Goal: Book appointment/travel/reservation

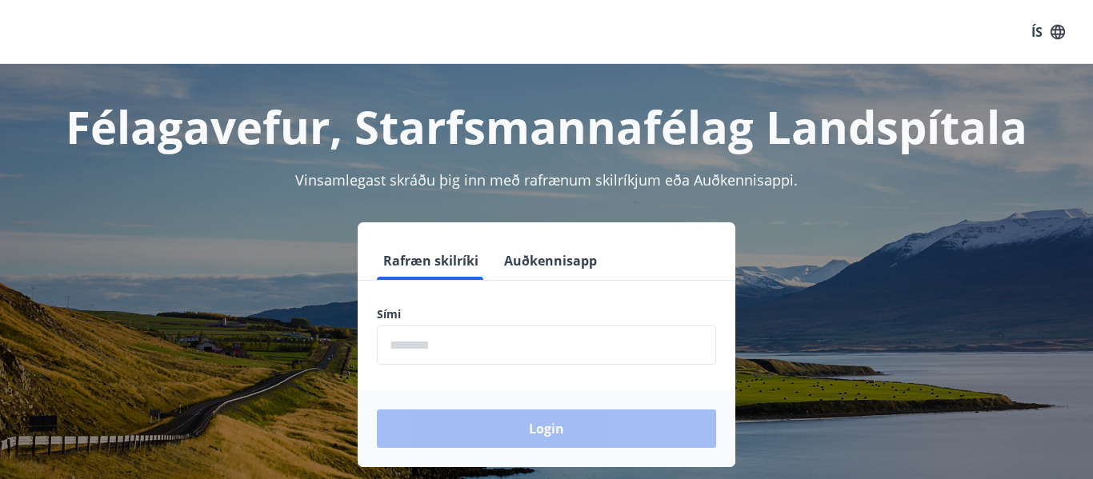
click at [467, 346] on input "phone" at bounding box center [546, 345] width 339 height 39
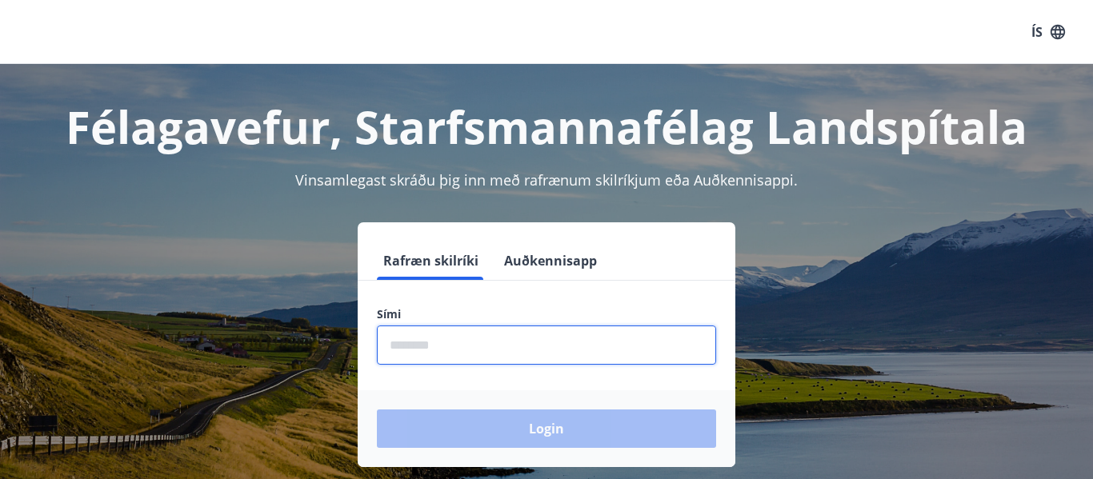
type input "********"
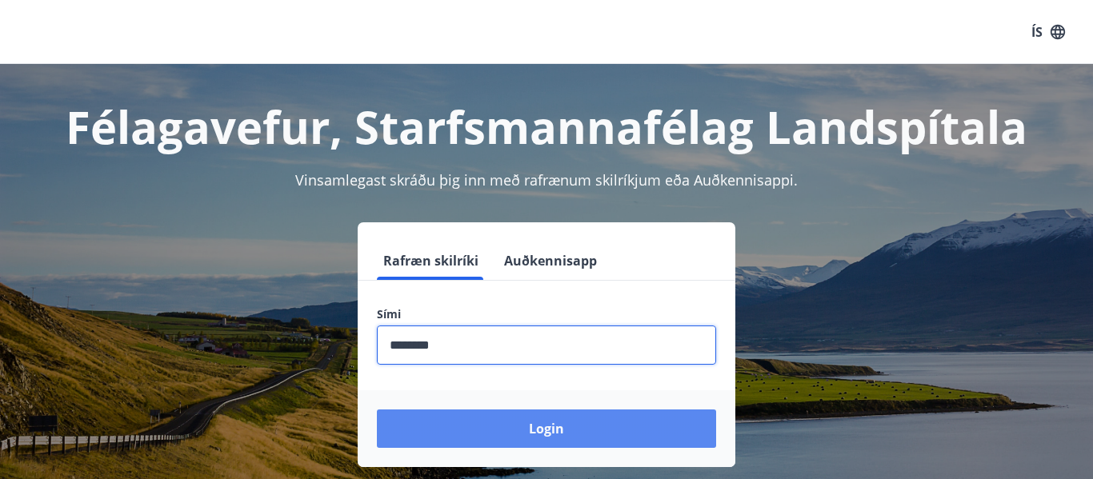
click at [535, 425] on button "Login" at bounding box center [546, 429] width 339 height 38
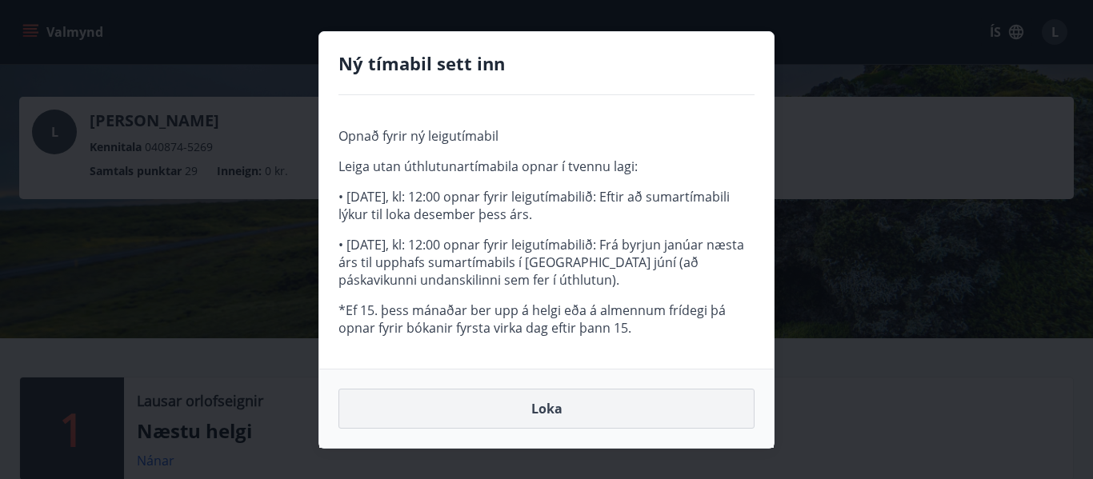
click at [545, 399] on button "Loka" at bounding box center [547, 409] width 416 height 40
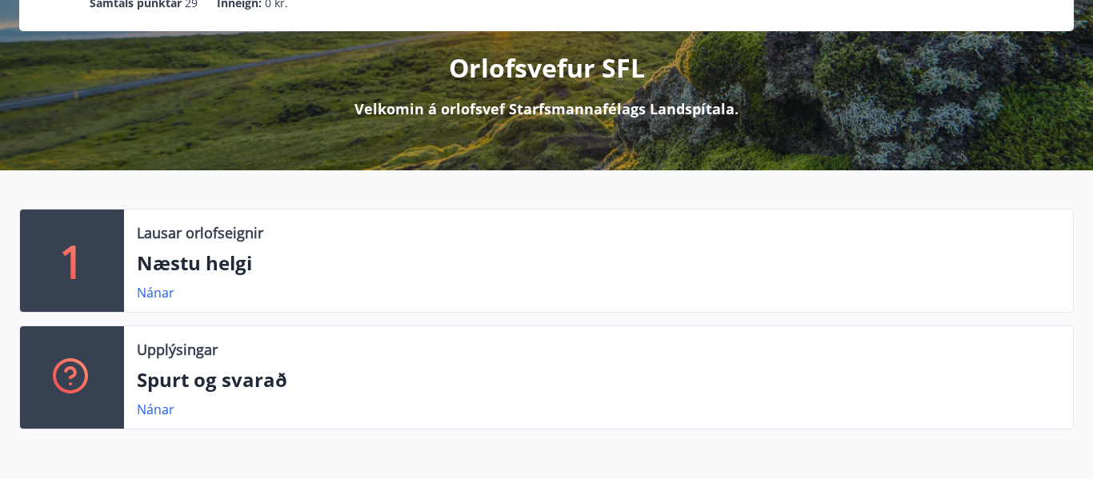
scroll to position [192, 0]
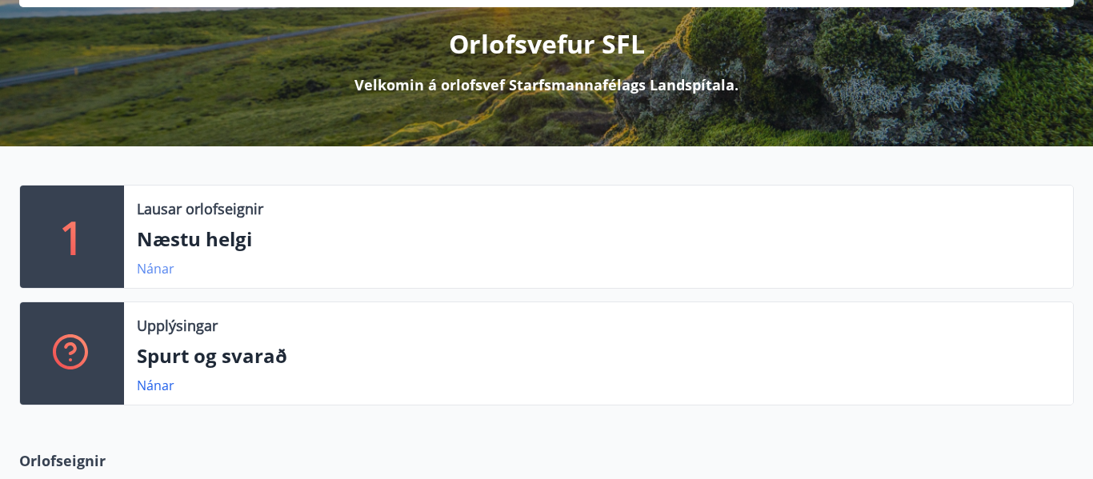
click at [156, 267] on link "Nánar" at bounding box center [156, 269] width 38 height 18
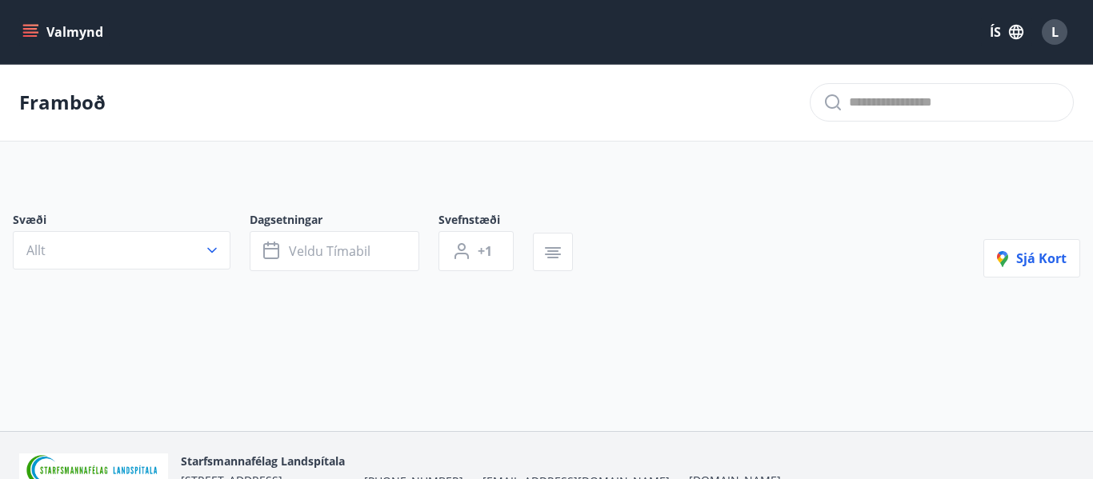
type input "*"
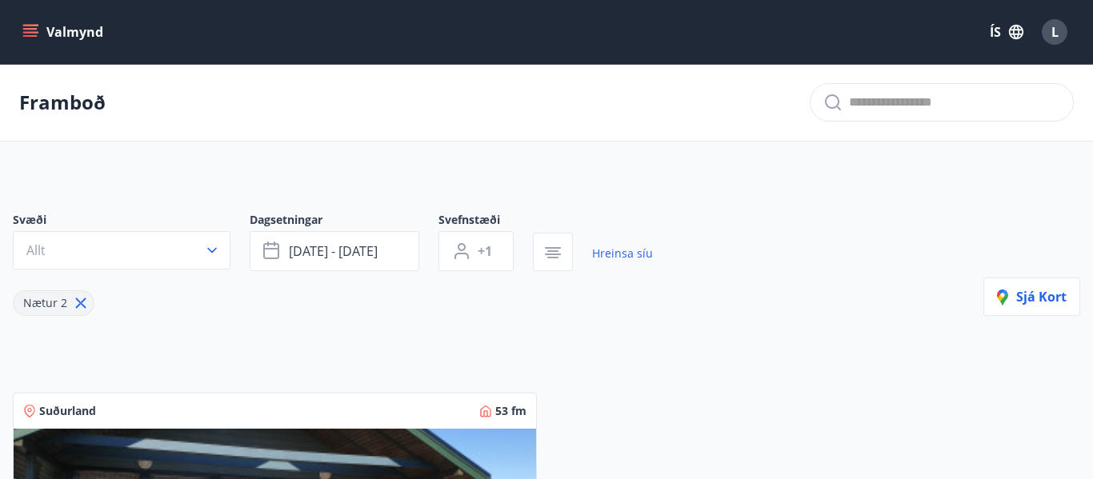
scroll to position [32, 0]
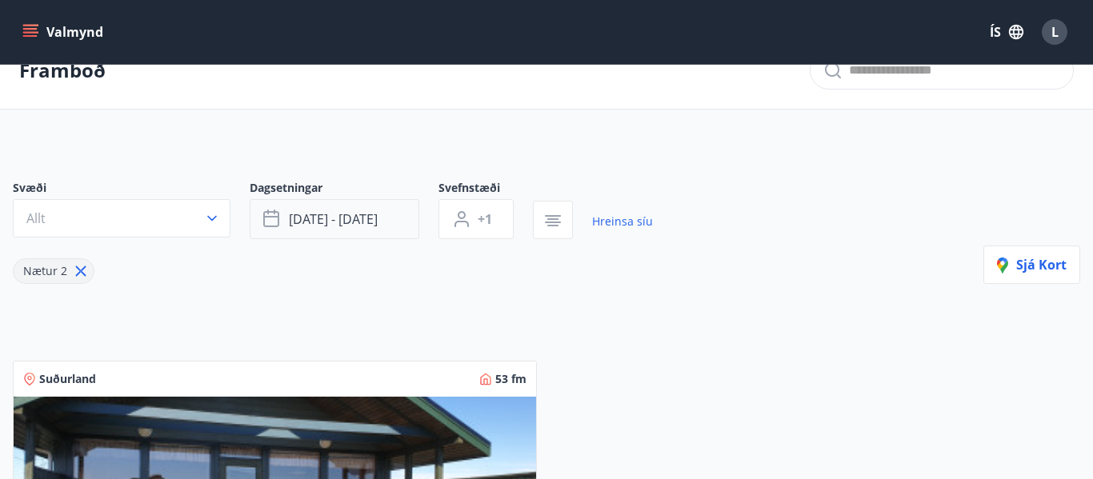
click at [329, 218] on span "okt 03 - okt 06" at bounding box center [333, 219] width 89 height 18
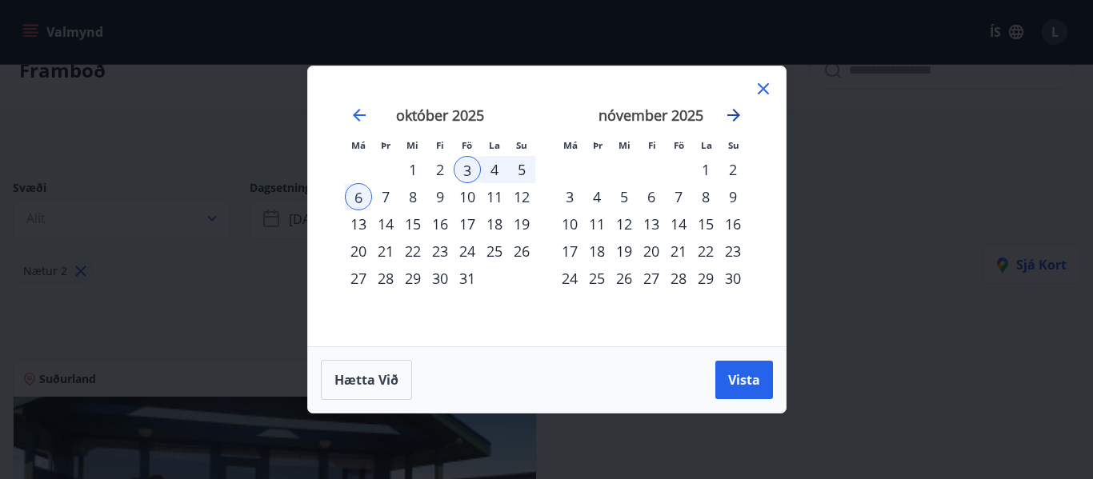
click at [732, 120] on icon "Move forward to switch to the next month." at bounding box center [733, 115] width 19 height 19
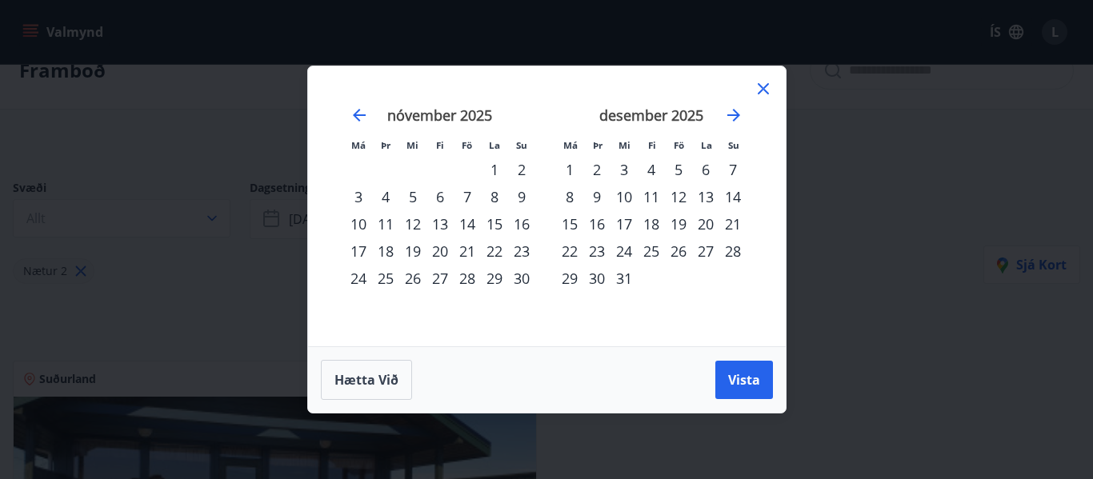
click at [623, 279] on div "31" at bounding box center [624, 278] width 27 height 27
click at [732, 371] on span "Vista" at bounding box center [744, 380] width 32 height 18
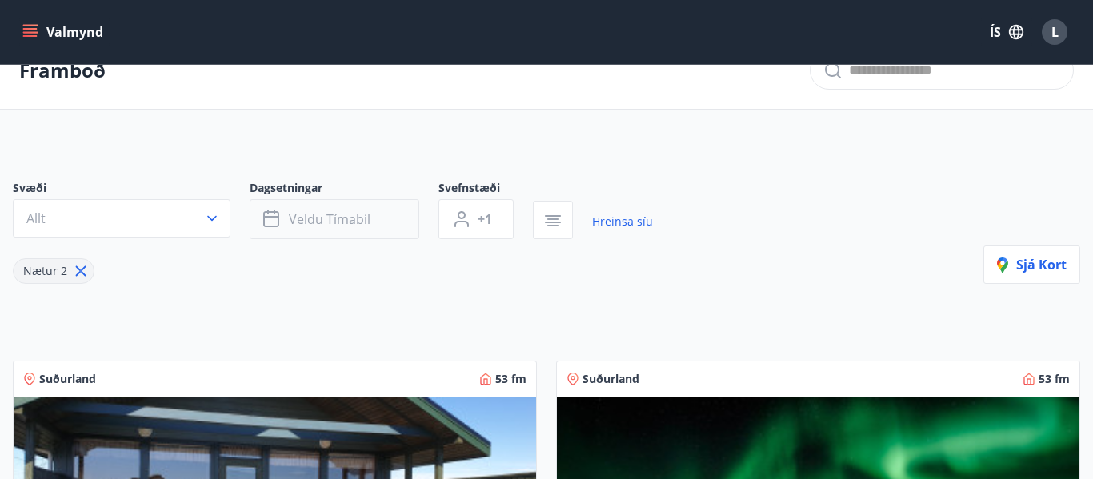
click at [271, 213] on icon "button" at bounding box center [272, 219] width 19 height 19
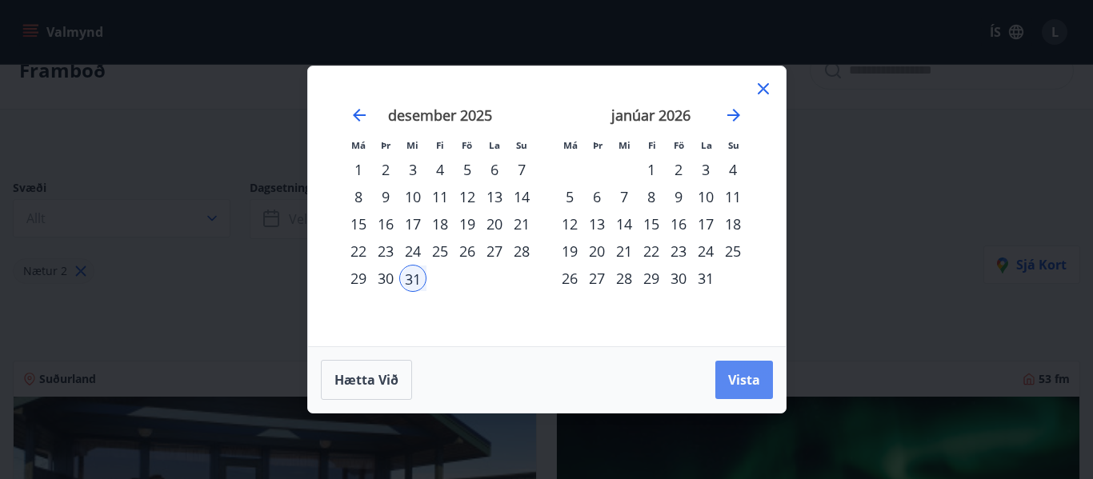
click at [752, 372] on span "Vista" at bounding box center [744, 380] width 32 height 18
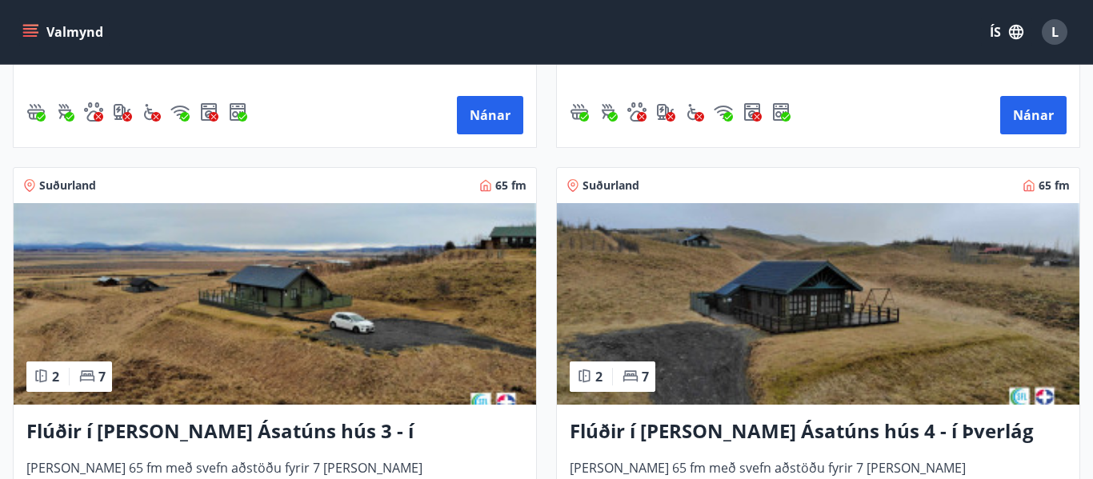
scroll to position [1125, 0]
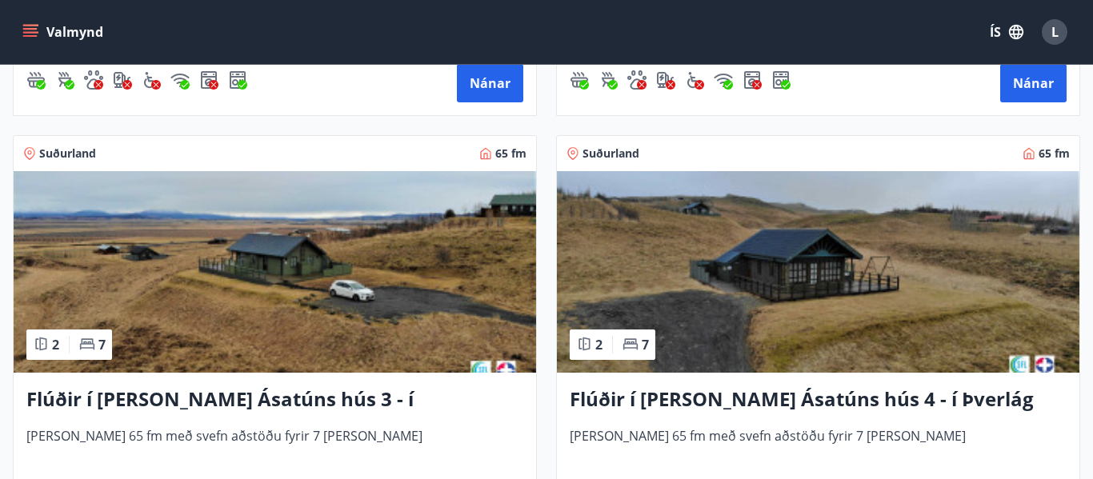
click at [771, 400] on h3 "Flúðir í landi Ásatúns hús 4 - í Þverlág" at bounding box center [818, 400] width 497 height 29
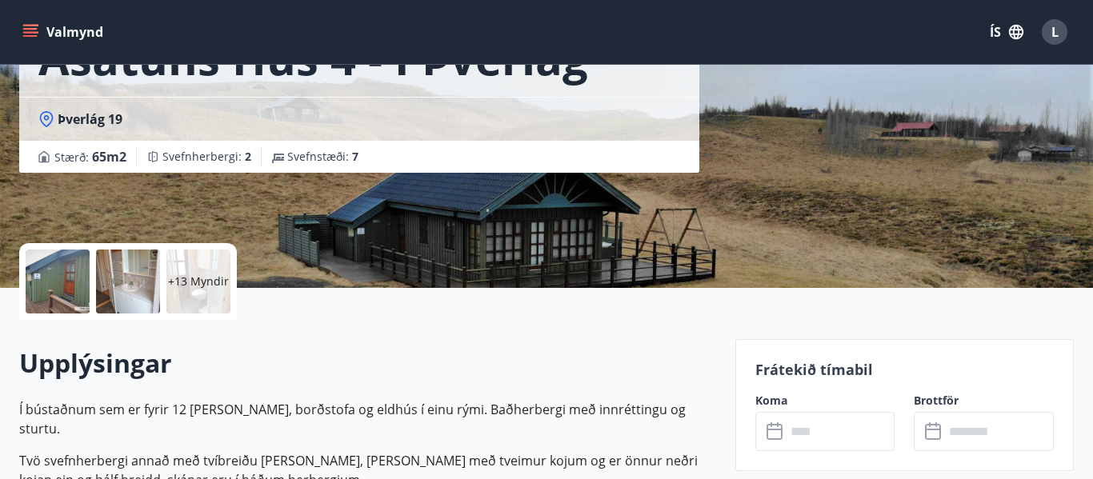
scroll to position [224, 0]
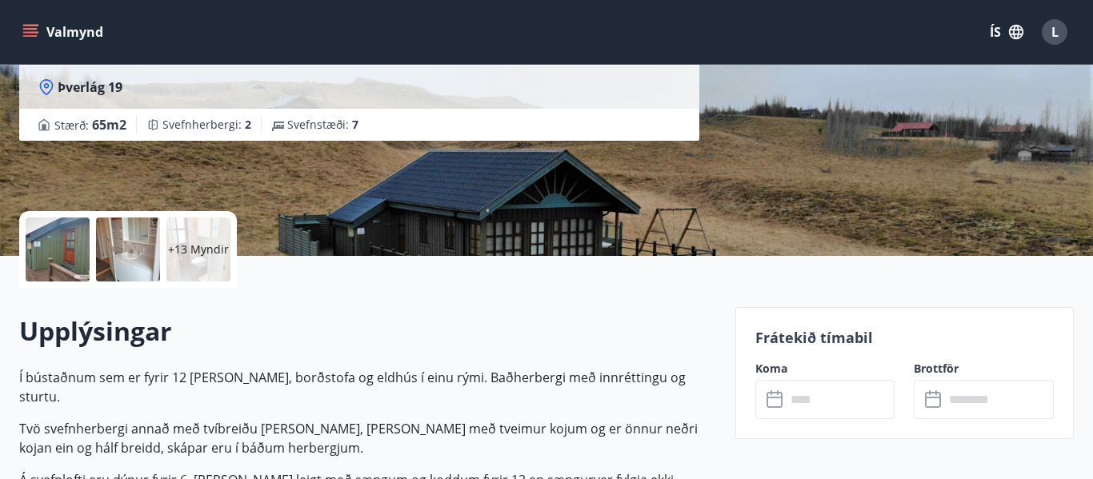
click at [48, 263] on div at bounding box center [58, 250] width 64 height 64
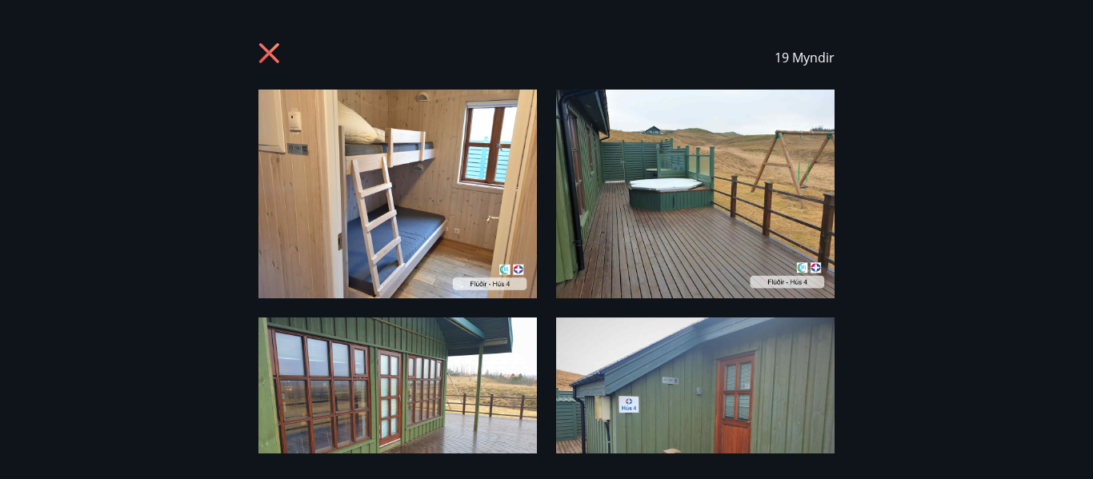
drag, startPoint x: 862, startPoint y: 371, endPoint x: 873, endPoint y: 343, distance: 30.2
click at [873, 343] on div "19 Myndir" at bounding box center [546, 240] width 1093 height 428
click at [659, 410] on img at bounding box center [695, 422] width 279 height 209
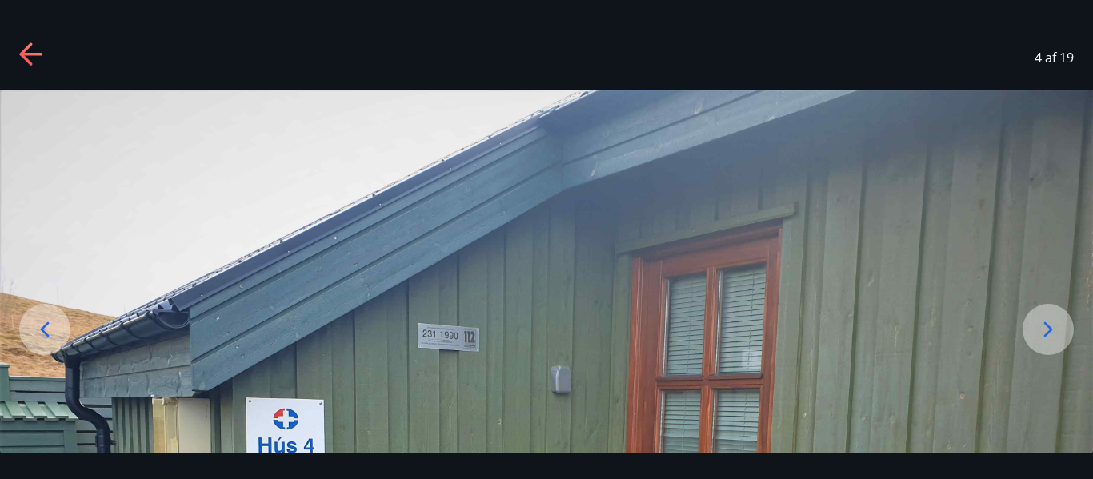
click at [1042, 327] on icon at bounding box center [1049, 330] width 26 height 26
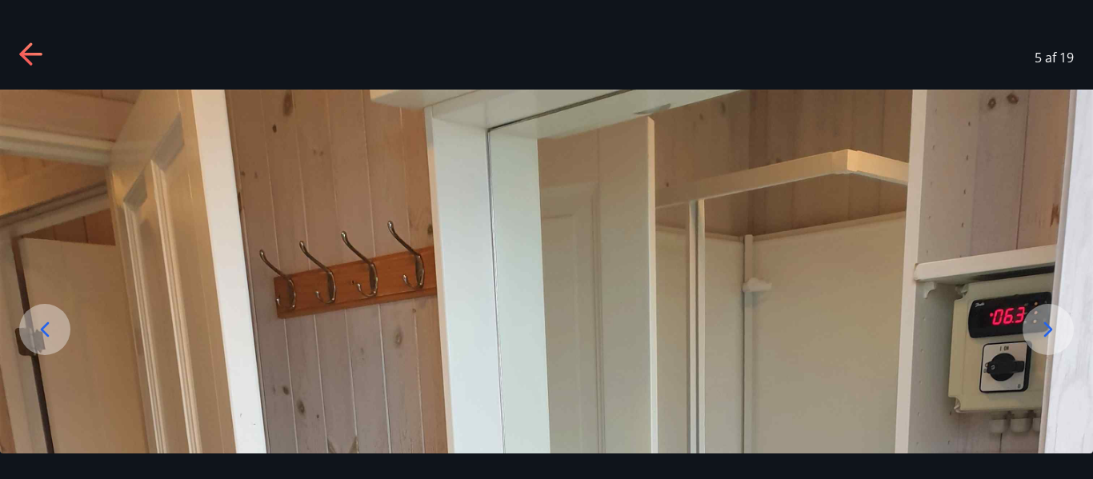
click at [30, 61] on icon at bounding box center [32, 55] width 26 height 26
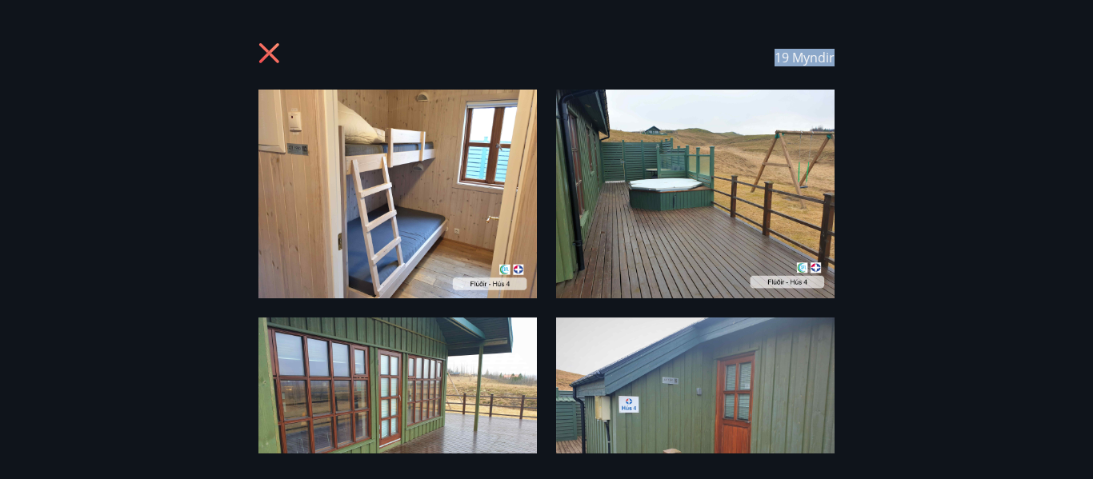
drag, startPoint x: 948, startPoint y: 386, endPoint x: 946, endPoint y: -97, distance: 482.6
click at [918, 301] on div "19 Myndir" at bounding box center [546, 240] width 1093 height 428
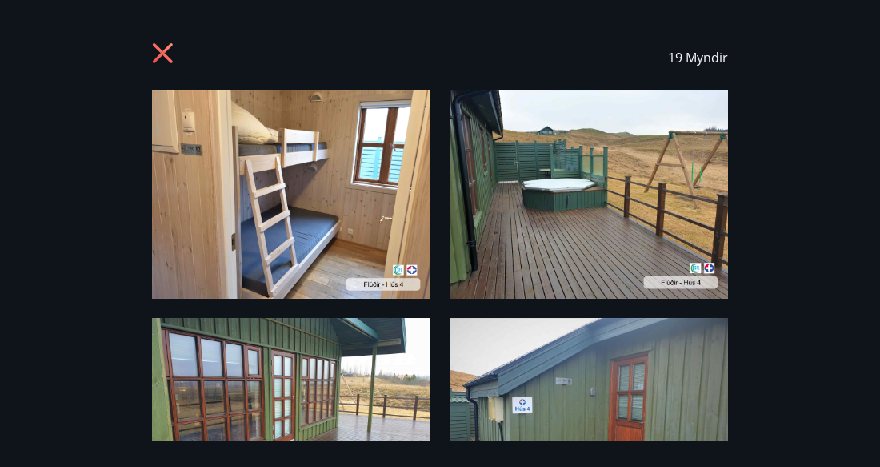
click at [768, 327] on div "19 Myndir" at bounding box center [440, 233] width 880 height 415
click at [534, 263] on img at bounding box center [589, 194] width 279 height 209
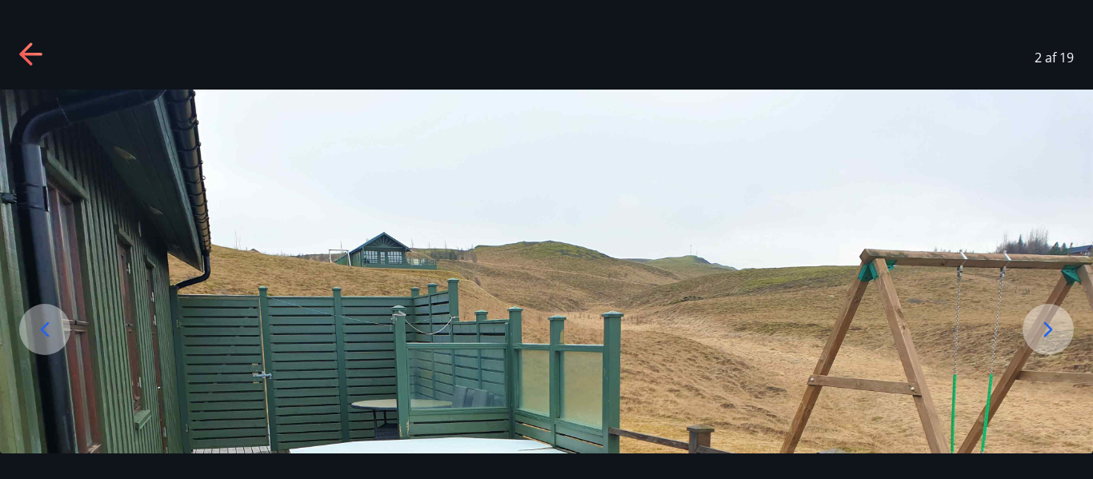
click at [1036, 317] on icon at bounding box center [1049, 330] width 26 height 26
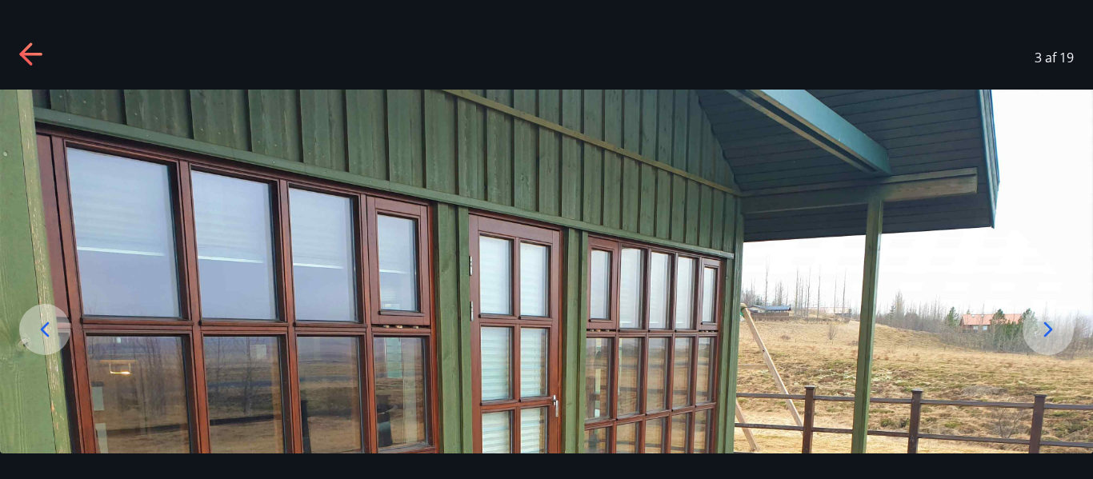
click at [1039, 319] on icon at bounding box center [1049, 330] width 26 height 26
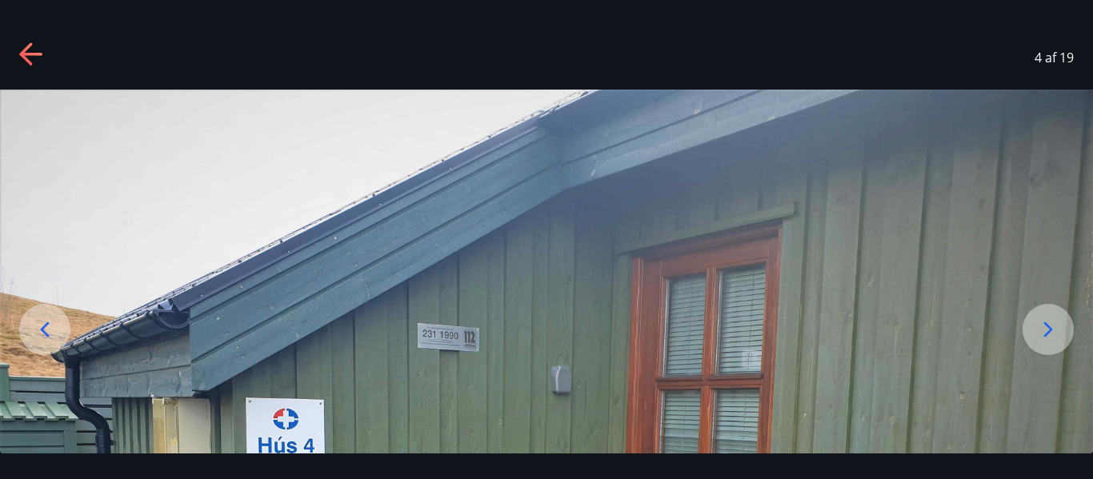
click at [1039, 319] on icon at bounding box center [1049, 330] width 26 height 26
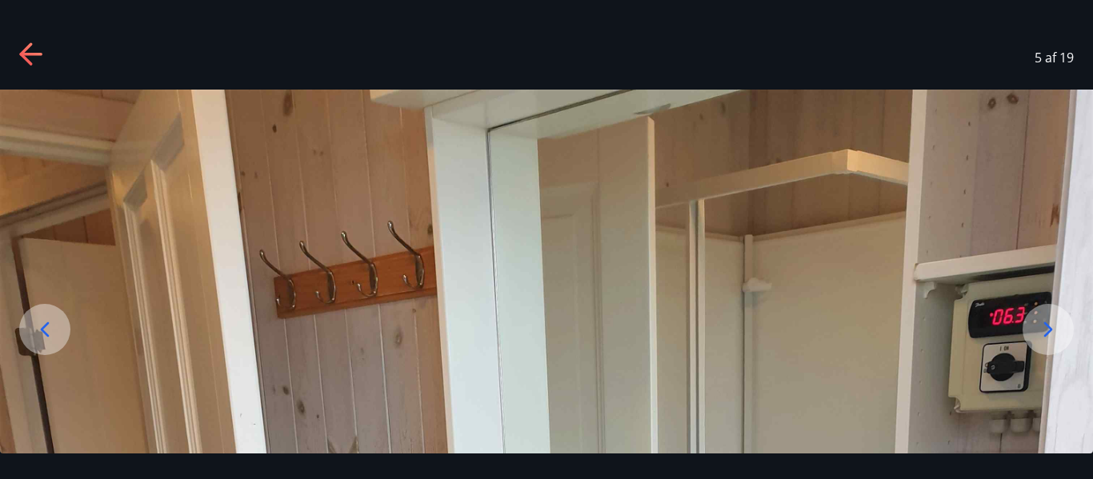
click at [1039, 319] on icon at bounding box center [1049, 330] width 26 height 26
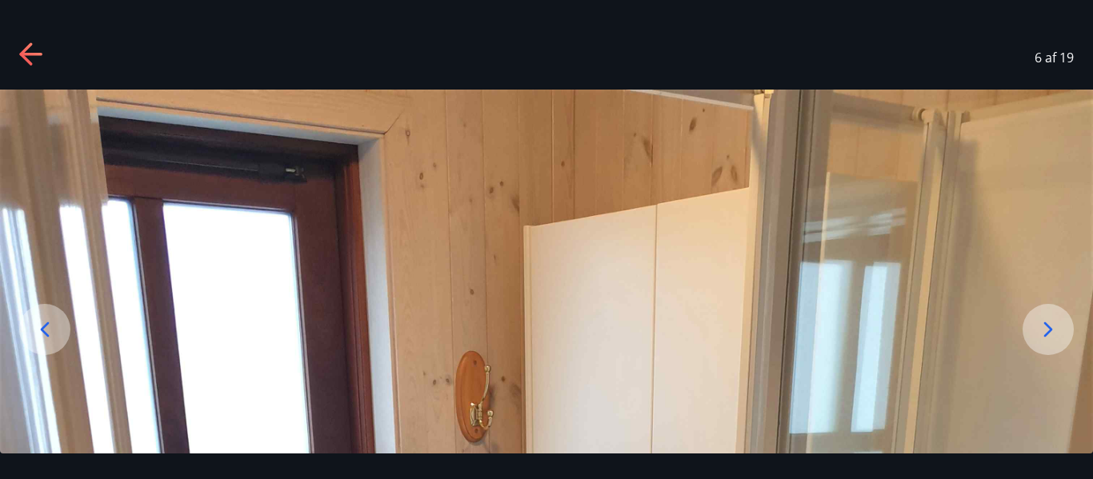
click at [1039, 319] on icon at bounding box center [1049, 330] width 26 height 26
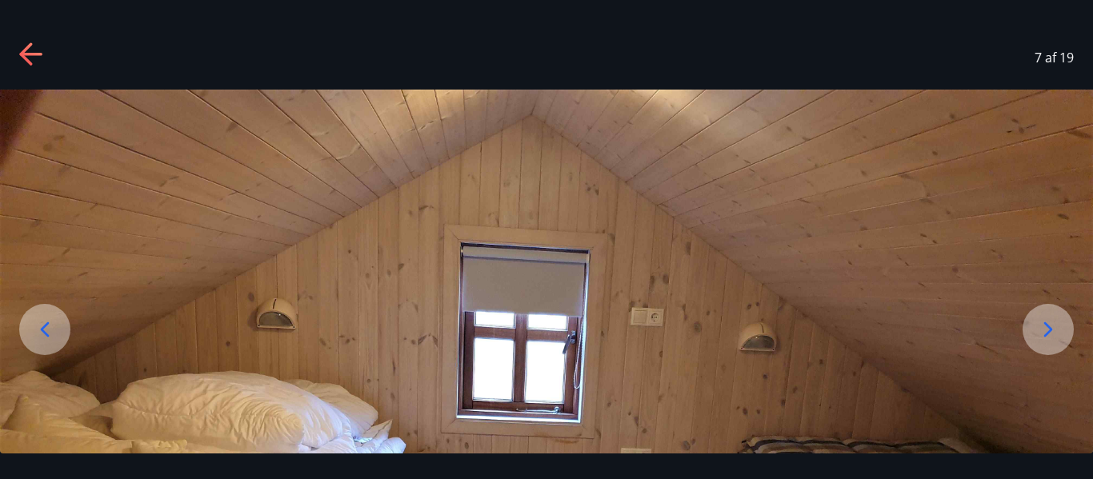
click at [1039, 319] on icon at bounding box center [1049, 330] width 26 height 26
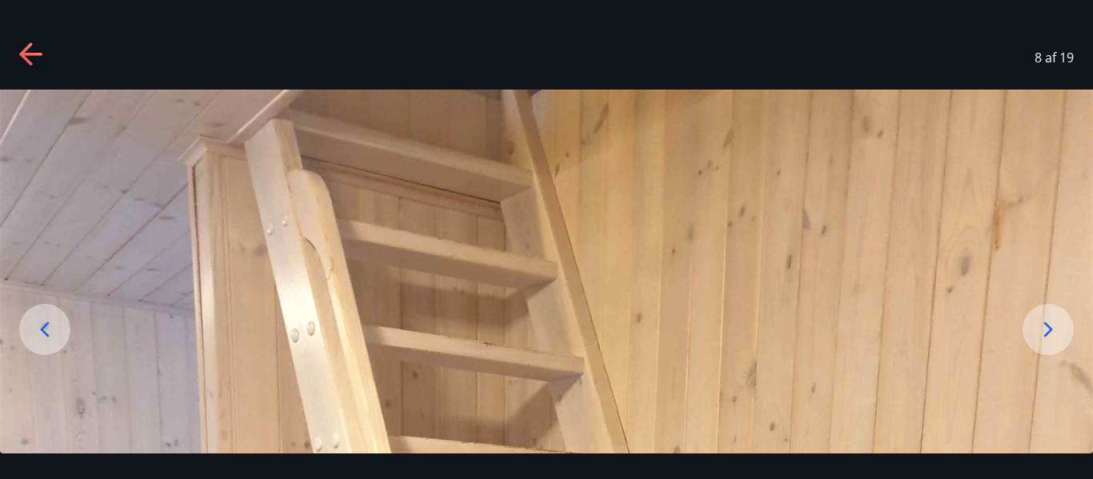
click at [1039, 319] on icon at bounding box center [1049, 330] width 26 height 26
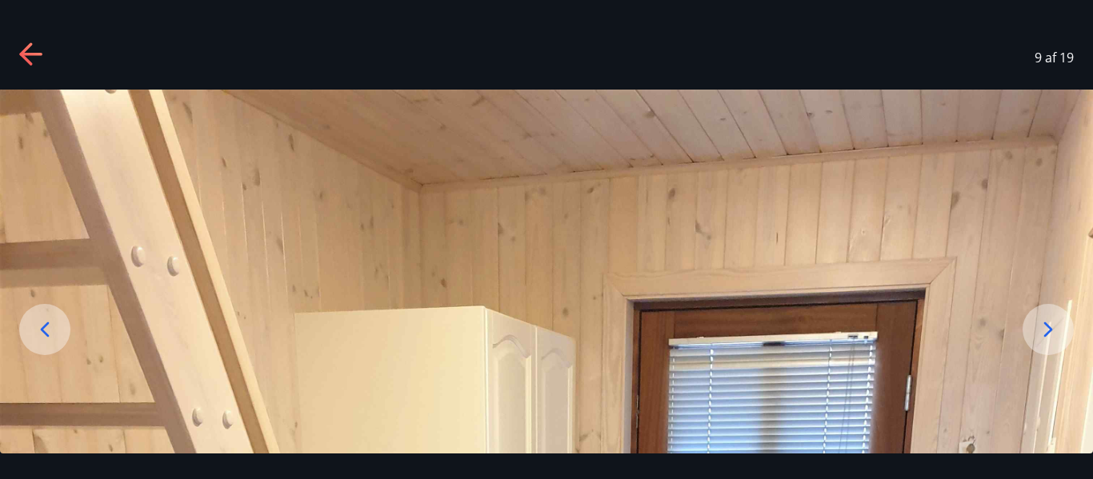
click at [1039, 319] on icon at bounding box center [1049, 330] width 26 height 26
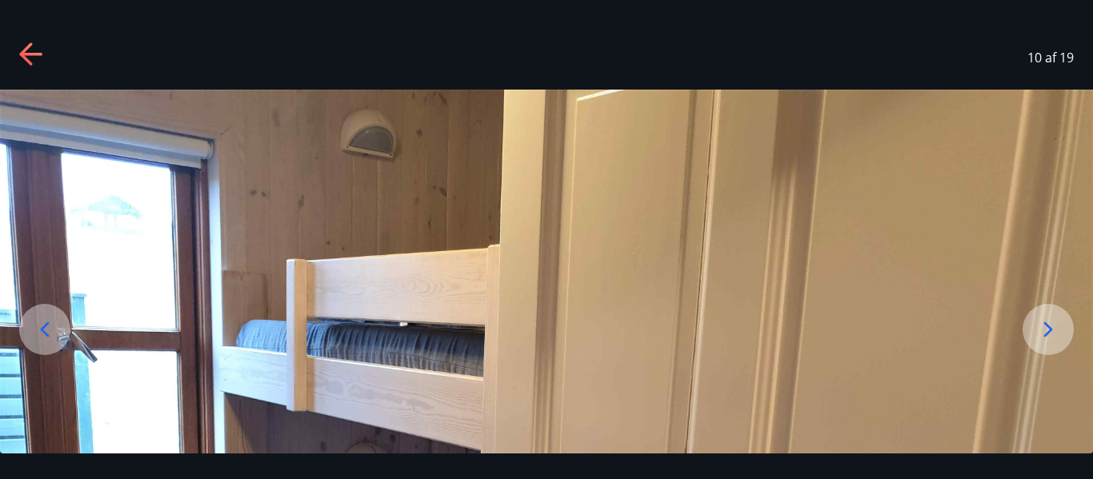
click at [1039, 319] on icon at bounding box center [1049, 330] width 26 height 26
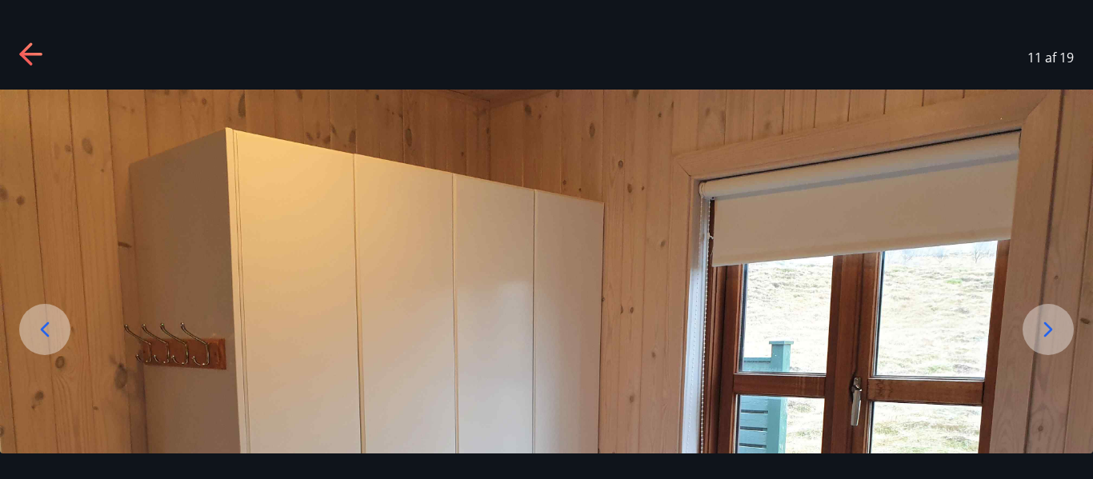
click at [1039, 319] on icon at bounding box center [1049, 330] width 26 height 26
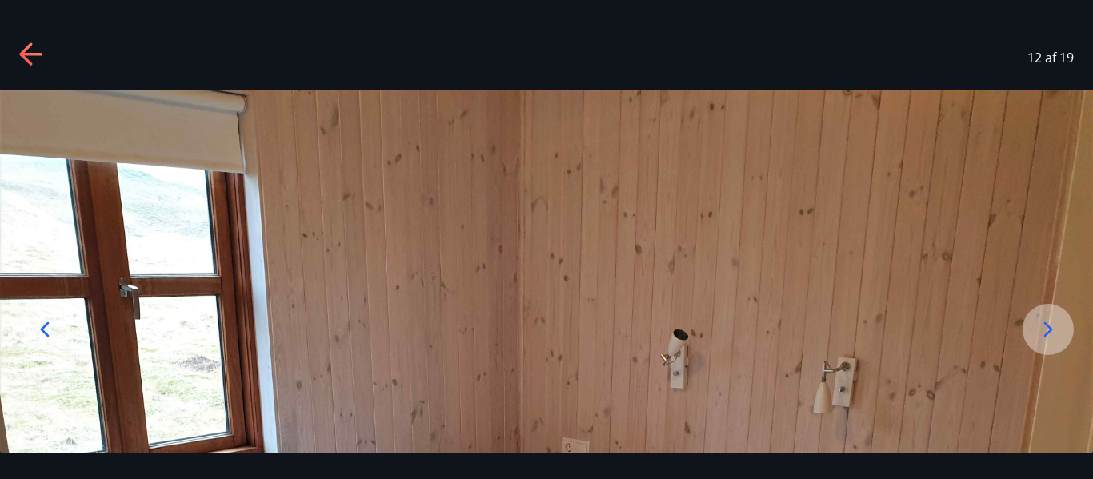
click at [1039, 319] on icon at bounding box center [1049, 330] width 26 height 26
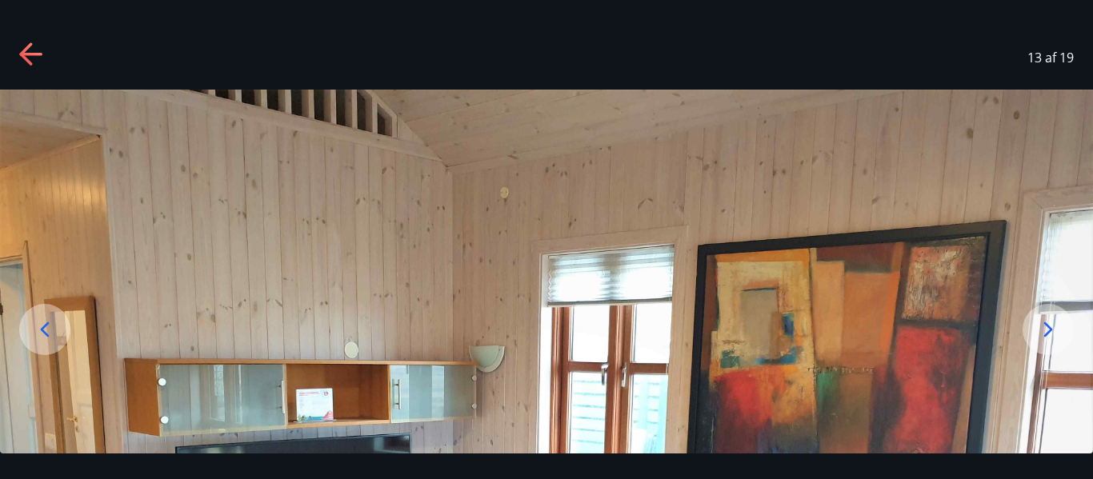
click at [1039, 319] on icon at bounding box center [1049, 330] width 26 height 26
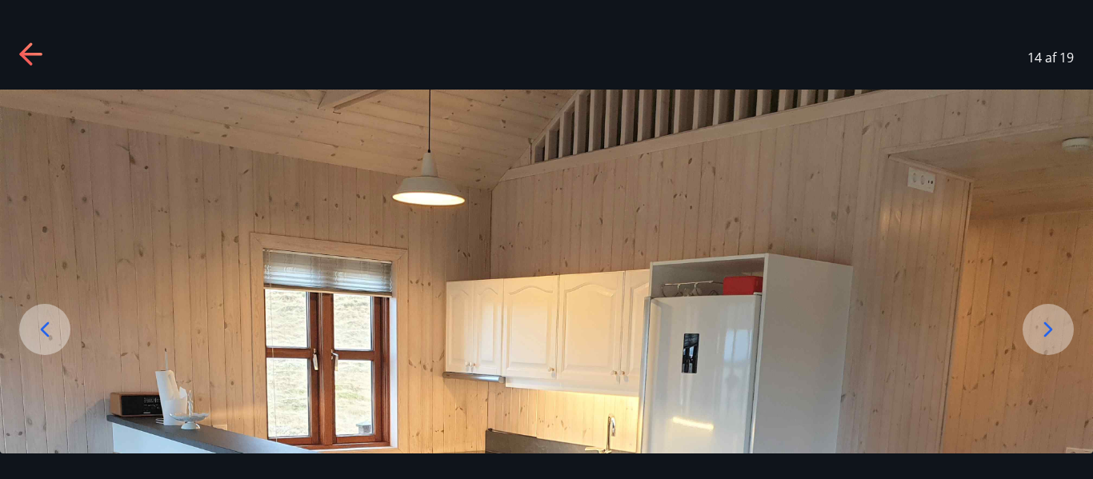
click at [1039, 319] on icon at bounding box center [1049, 330] width 26 height 26
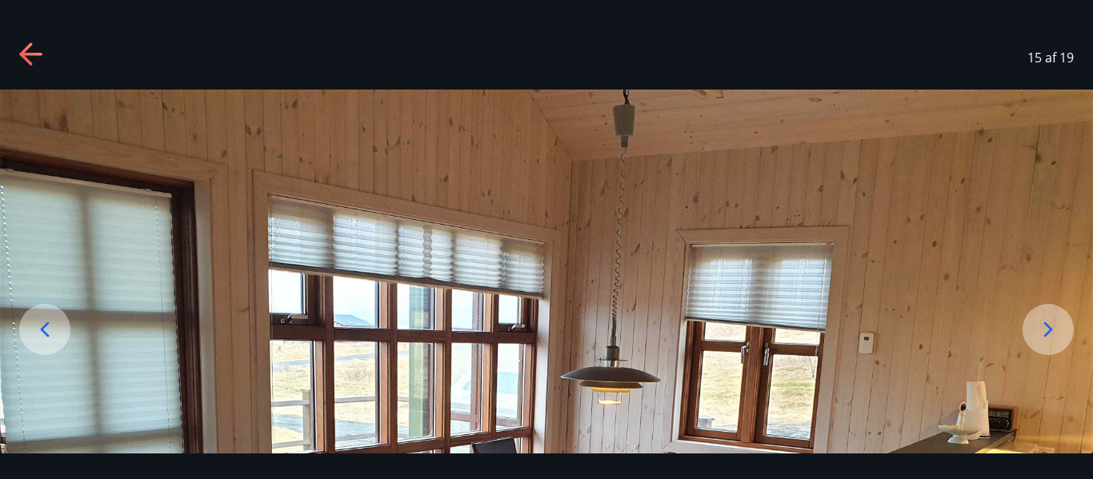
click at [1044, 327] on icon at bounding box center [1049, 330] width 26 height 26
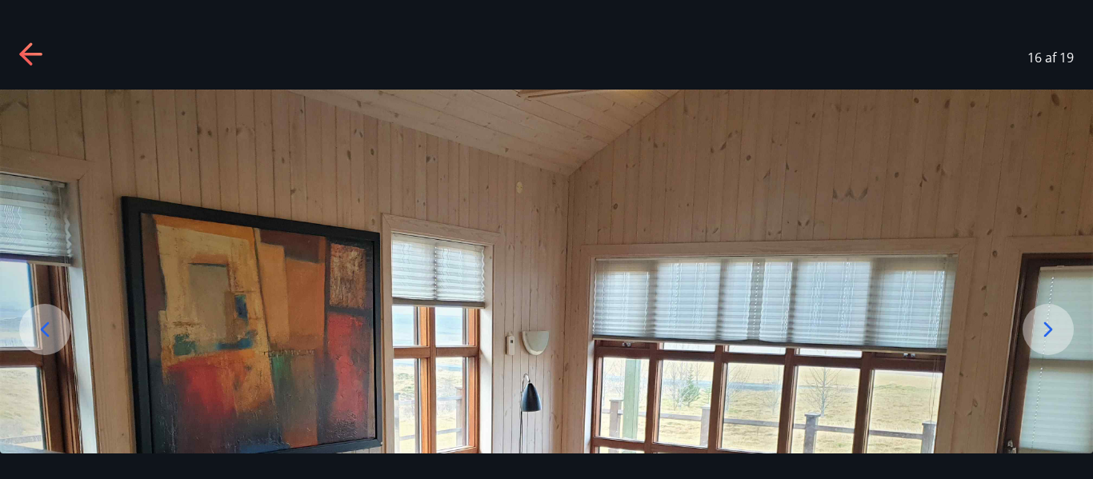
click at [1044, 327] on icon at bounding box center [1049, 330] width 26 height 26
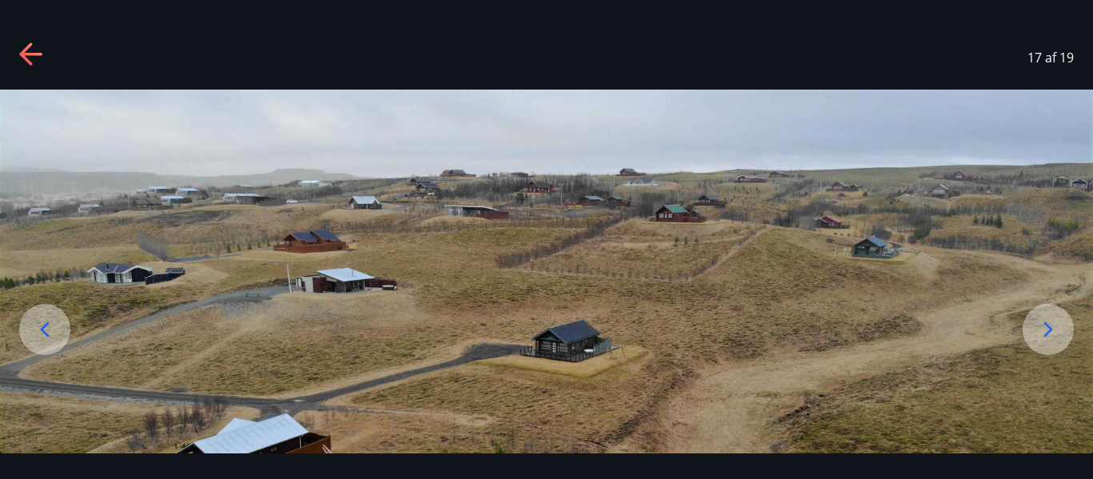
click at [1056, 334] on icon at bounding box center [1049, 330] width 26 height 26
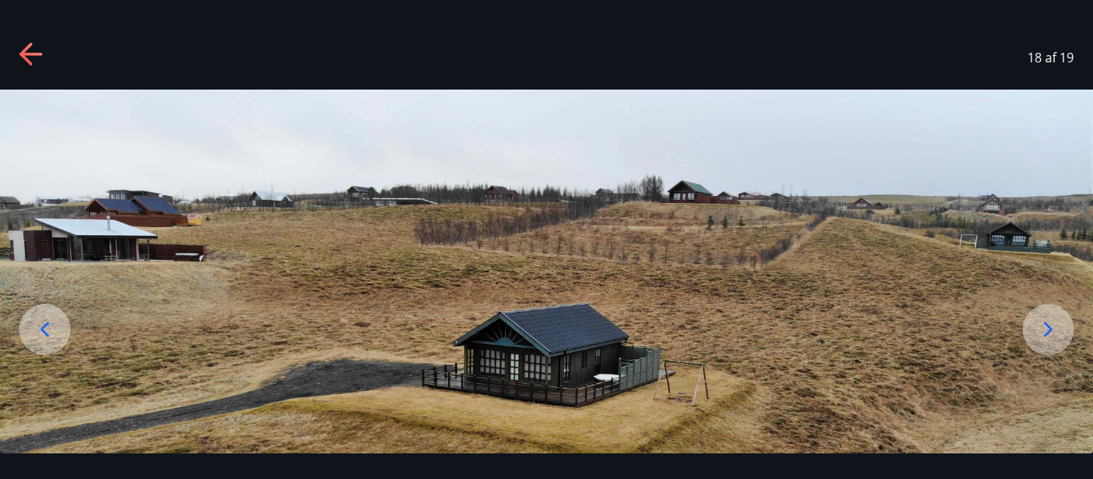
click at [1056, 334] on icon at bounding box center [1049, 330] width 26 height 26
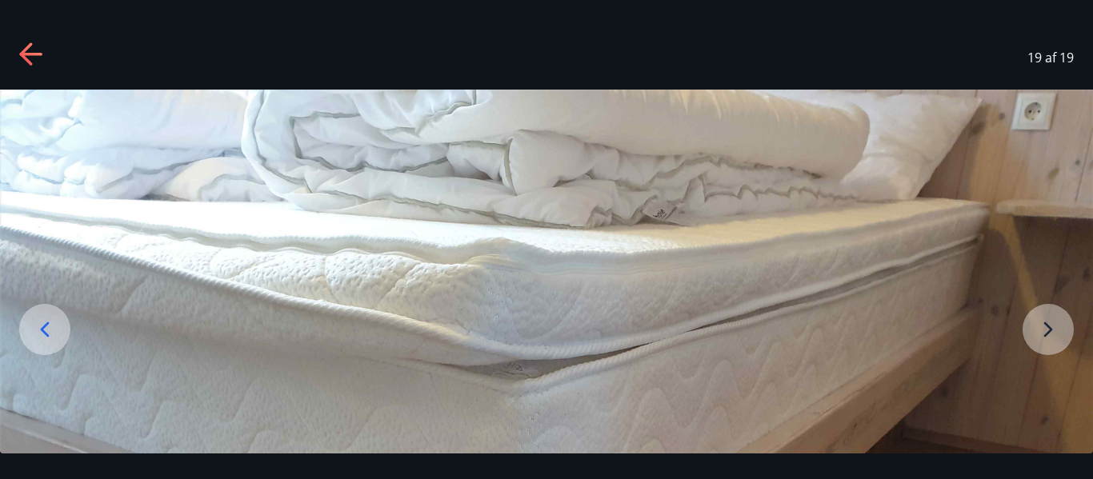
click at [34, 42] on icon at bounding box center [32, 55] width 26 height 26
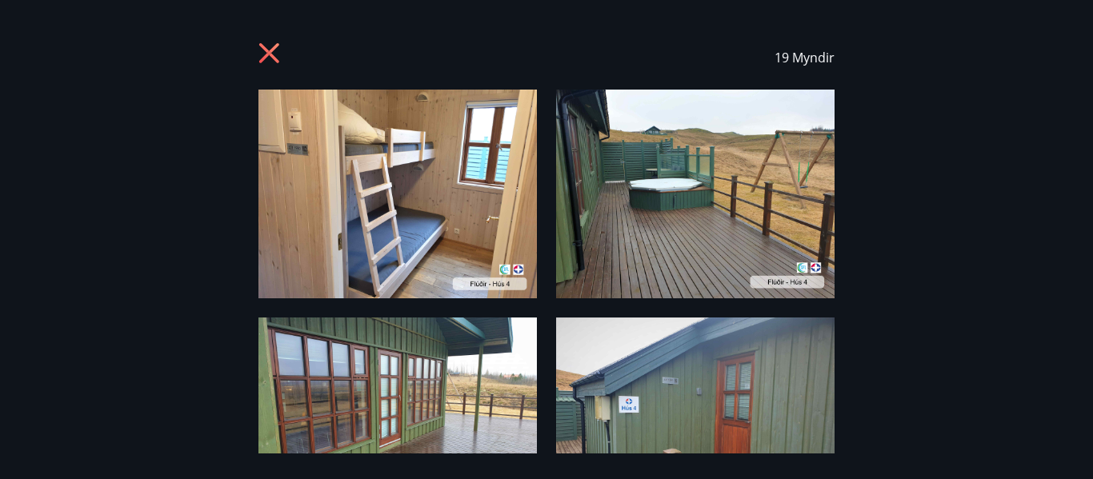
click at [275, 62] on icon at bounding box center [272, 55] width 26 height 26
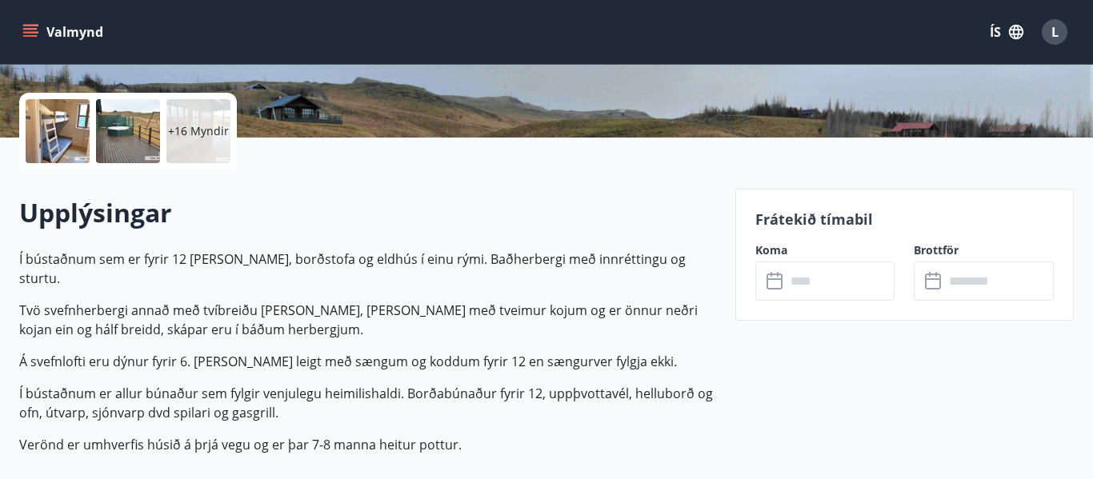
scroll to position [352, 0]
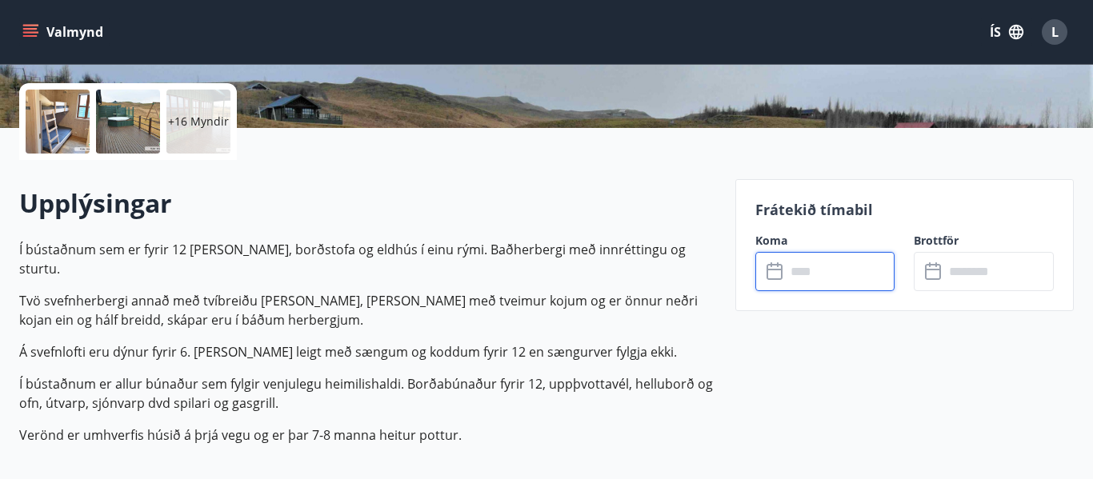
click at [796, 273] on input "text" at bounding box center [841, 271] width 110 height 39
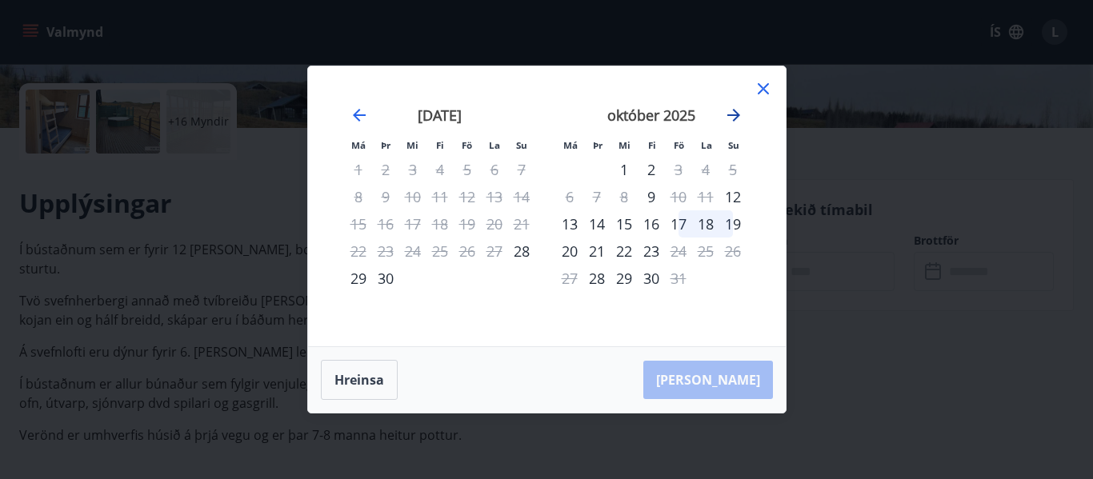
click at [733, 121] on icon "Move forward to switch to the next month." at bounding box center [734, 115] width 13 height 13
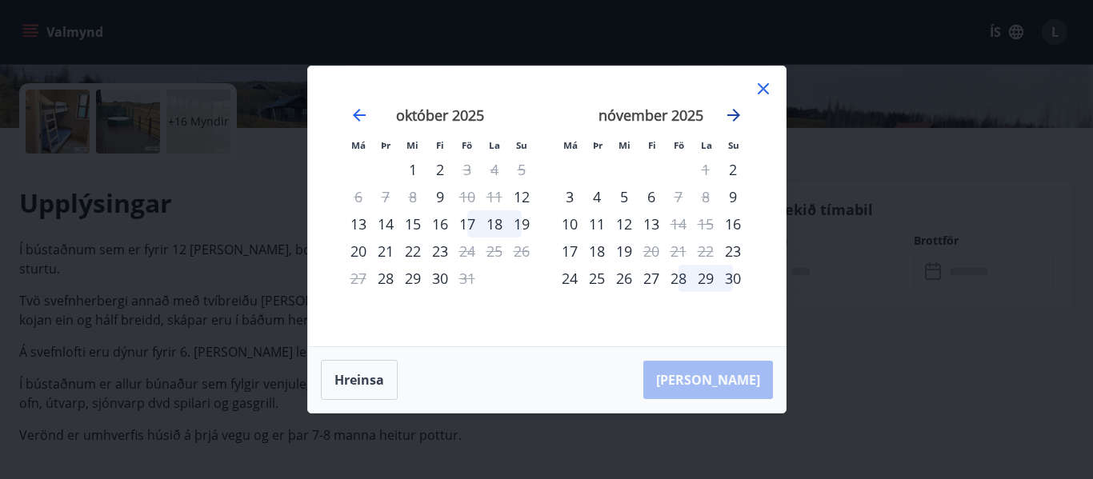
click at [733, 121] on icon "Move forward to switch to the next month." at bounding box center [734, 115] width 13 height 13
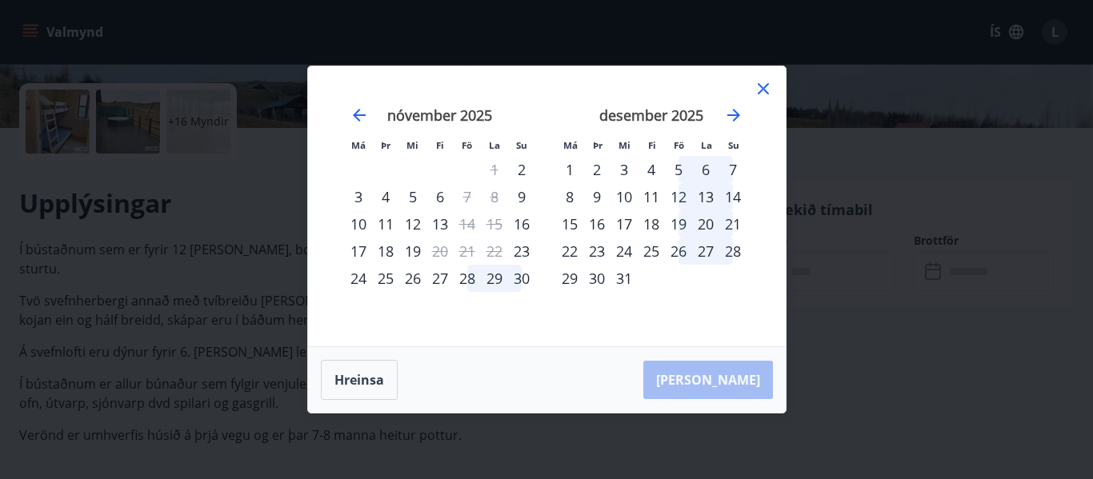
click at [619, 279] on div "31" at bounding box center [624, 278] width 27 height 27
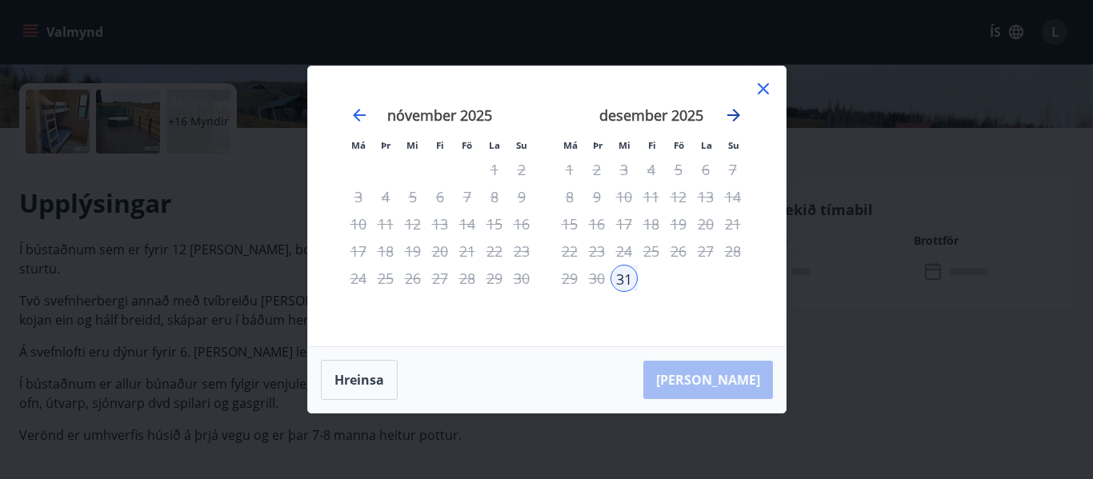
click at [735, 112] on icon "Move forward to switch to the next month." at bounding box center [734, 115] width 13 height 13
click at [763, 82] on icon at bounding box center [763, 88] width 19 height 19
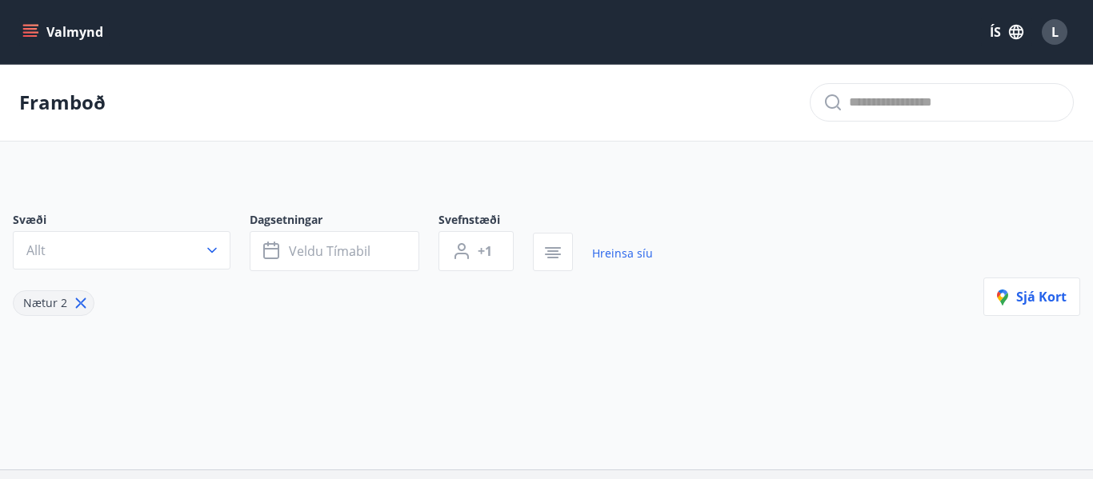
type input "*"
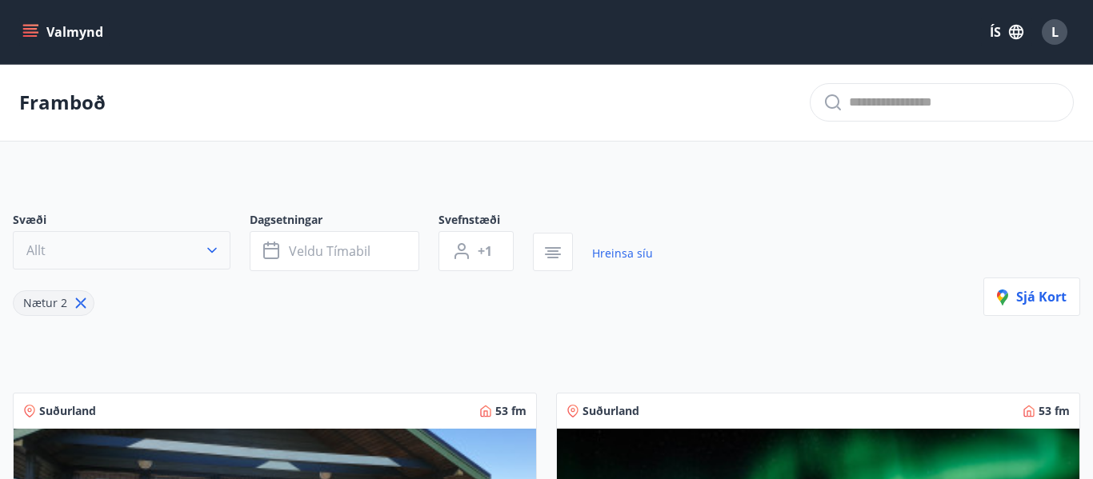
click at [209, 255] on icon "button" at bounding box center [212, 251] width 16 height 16
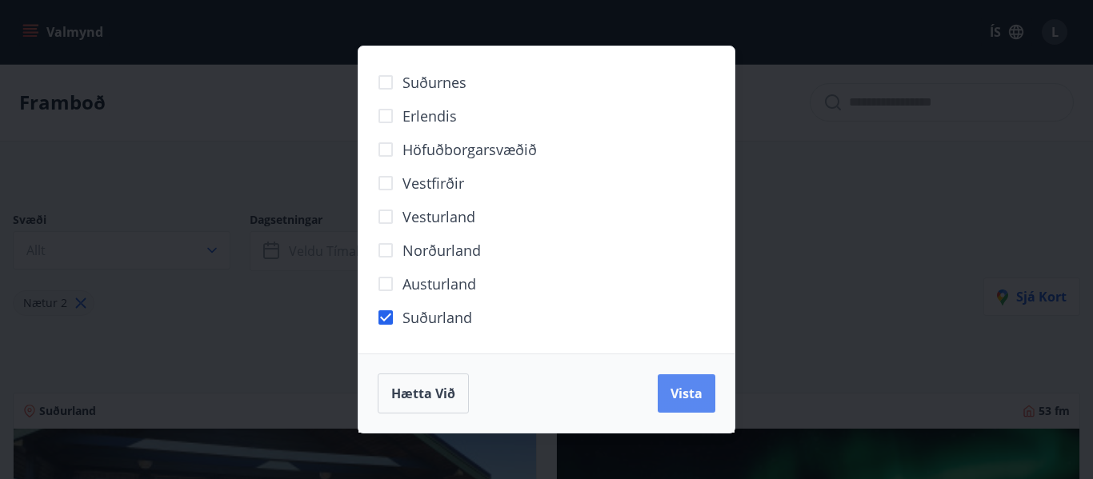
click at [690, 392] on span "Vista" at bounding box center [687, 394] width 32 height 18
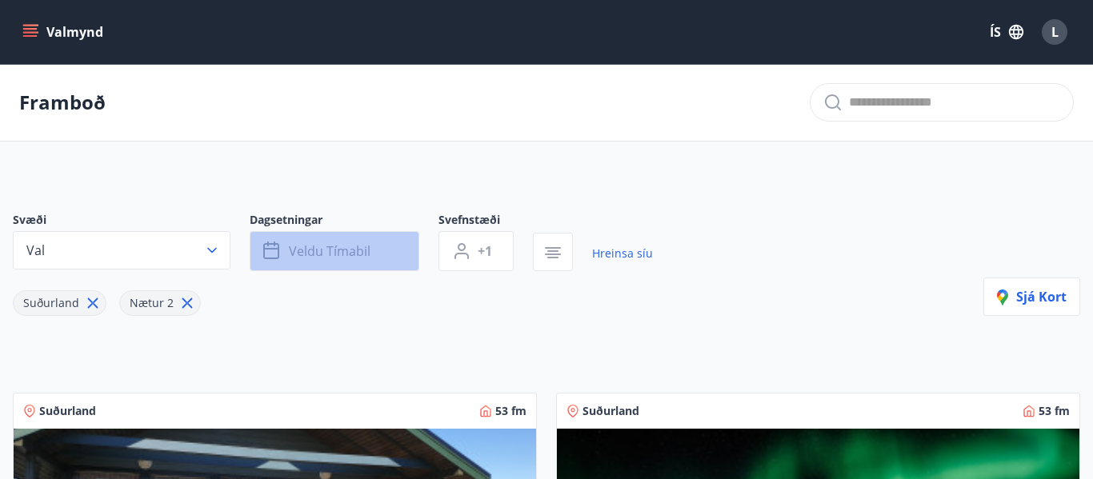
click at [327, 247] on span "Veldu tímabil" at bounding box center [330, 252] width 82 height 18
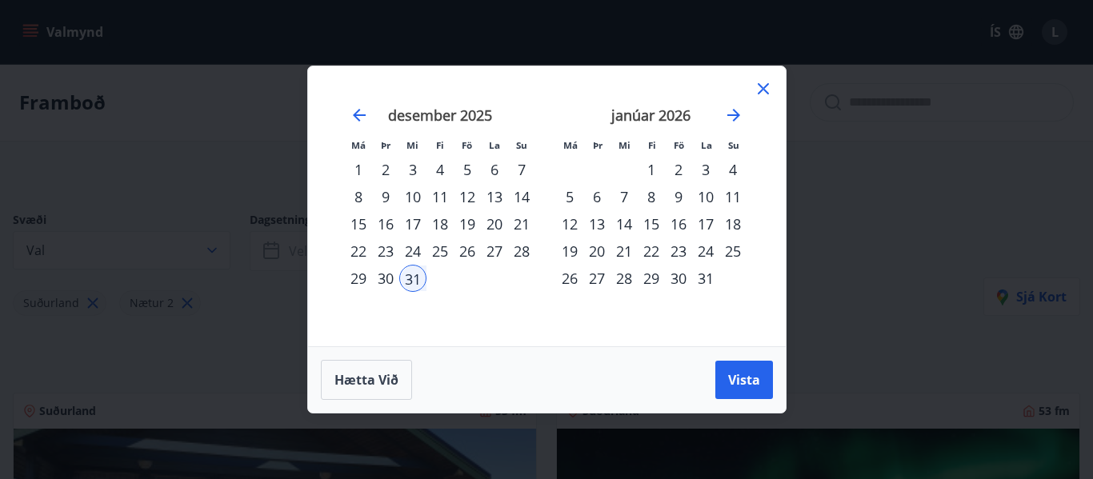
click at [417, 285] on div "31" at bounding box center [412, 278] width 27 height 27
click at [728, 164] on div "4" at bounding box center [733, 169] width 27 height 27
click at [752, 375] on span "Vista" at bounding box center [744, 380] width 32 height 18
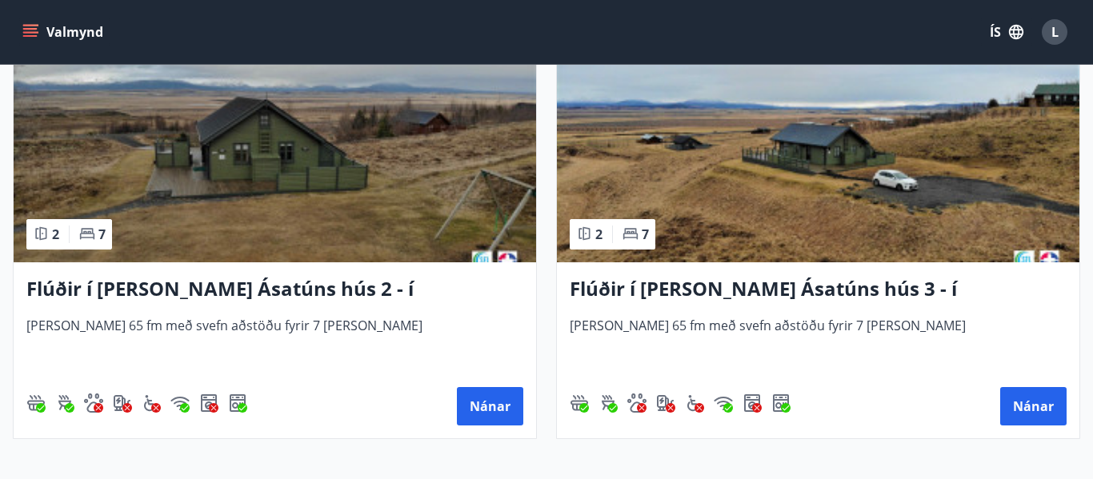
scroll to position [845, 0]
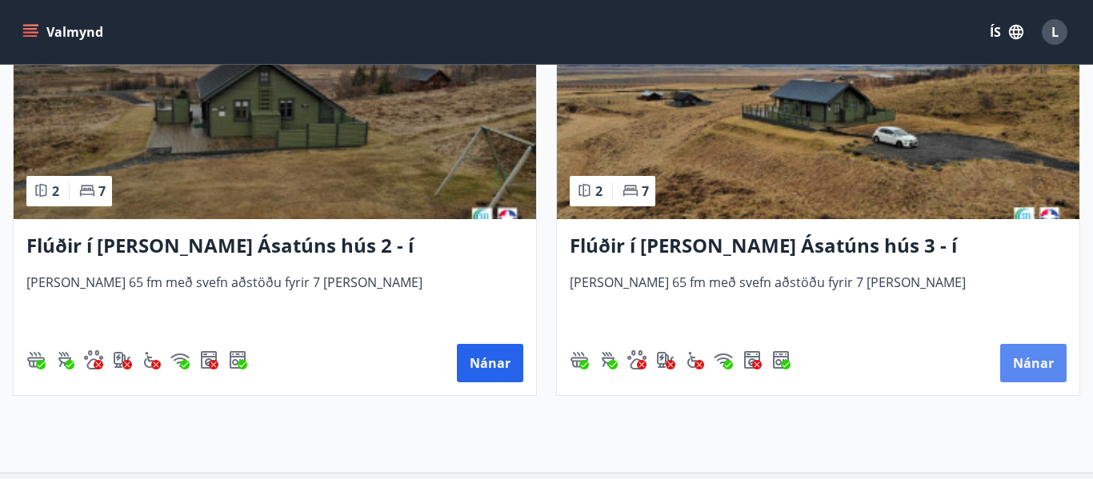
click at [1044, 372] on button "Nánar" at bounding box center [1033, 363] width 66 height 38
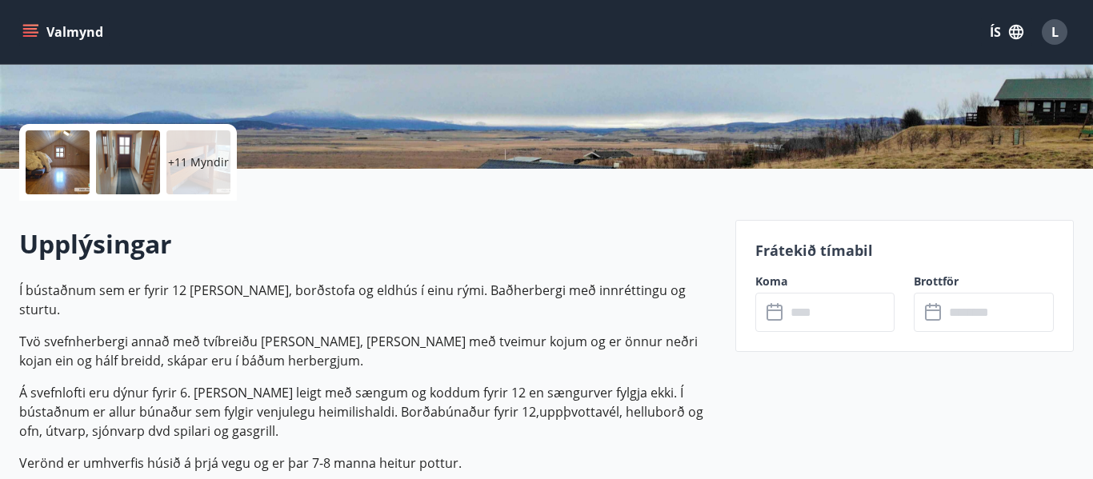
scroll to position [320, 0]
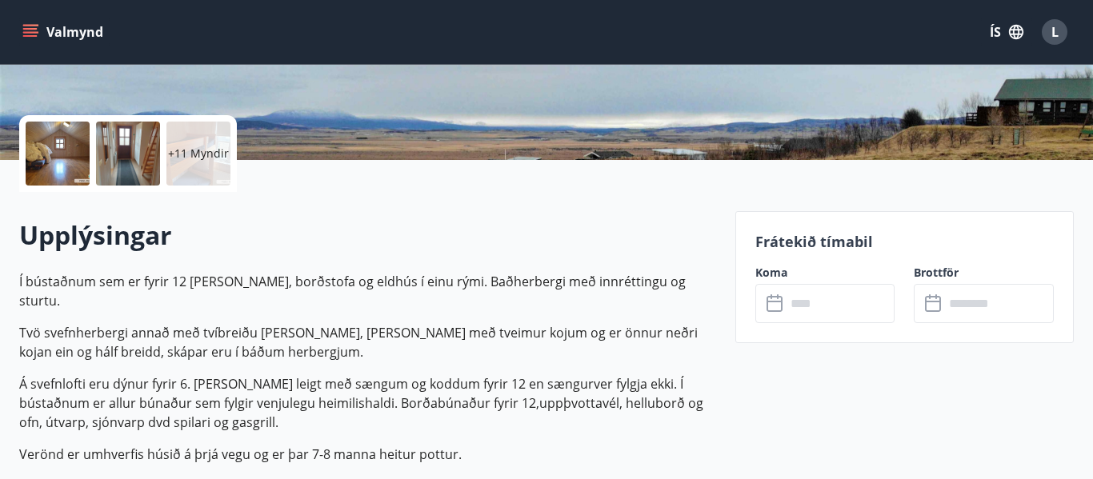
click at [773, 303] on icon at bounding box center [776, 304] width 19 height 19
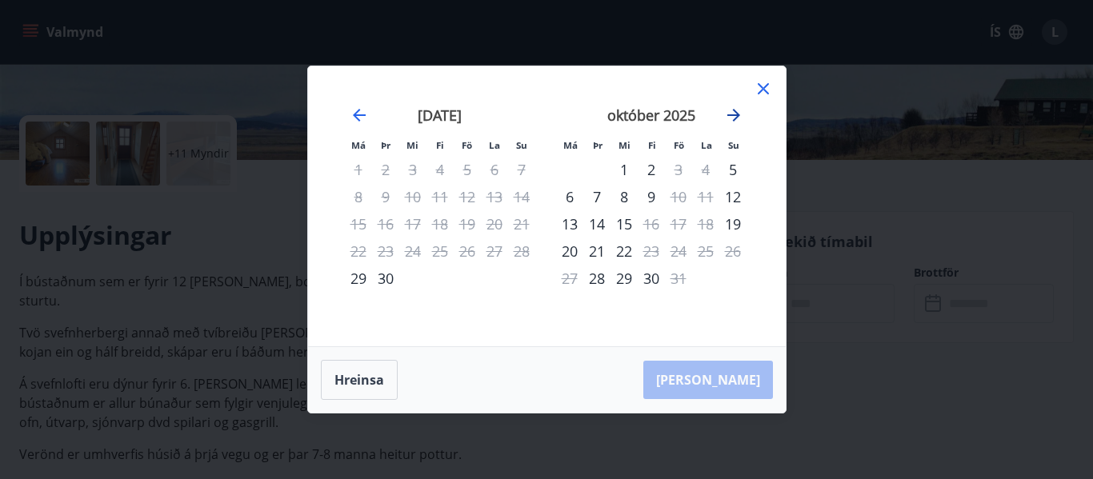
click at [734, 117] on icon "Move forward to switch to the next month." at bounding box center [733, 115] width 19 height 19
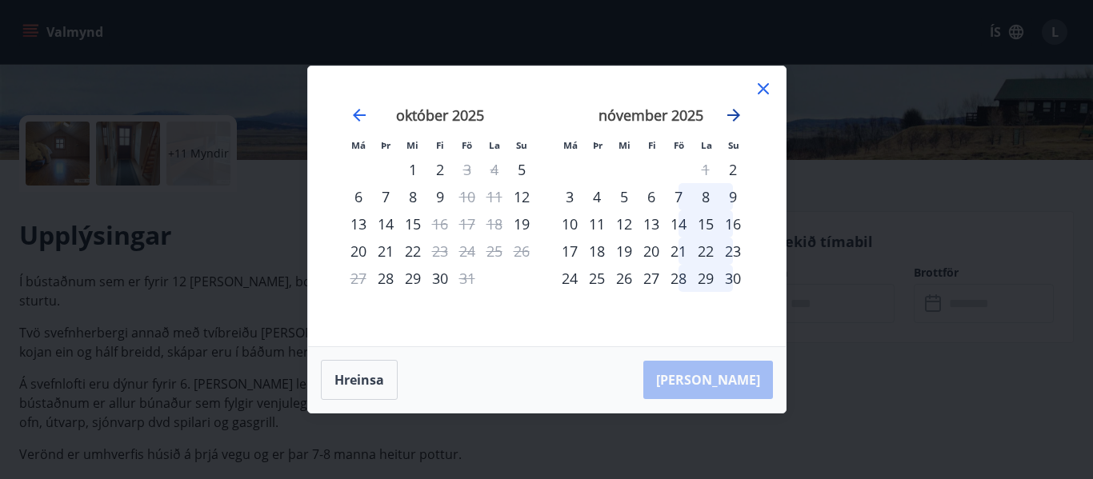
click at [734, 117] on icon "Move forward to switch to the next month." at bounding box center [733, 115] width 19 height 19
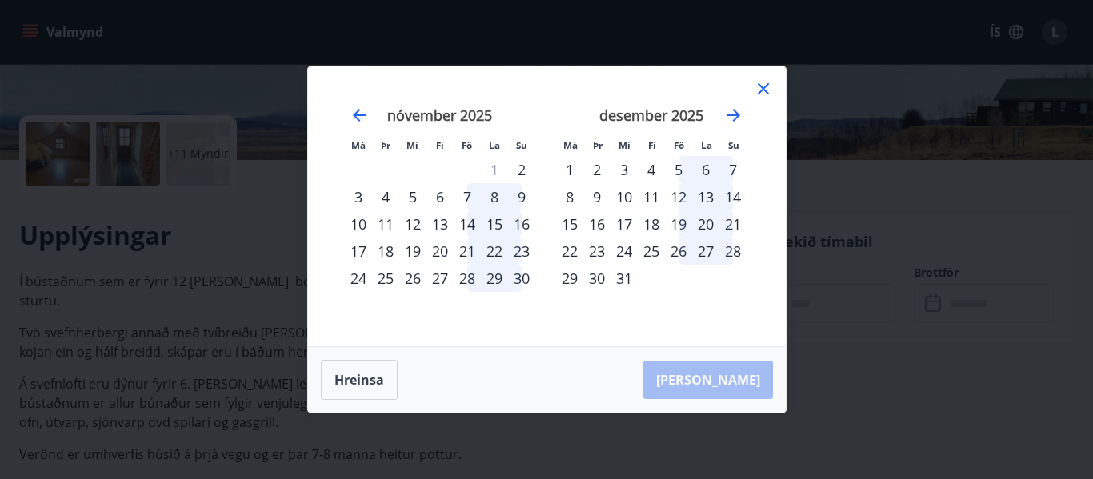
click at [622, 279] on div "31" at bounding box center [624, 278] width 27 height 27
click at [619, 272] on div "31" at bounding box center [624, 278] width 27 height 27
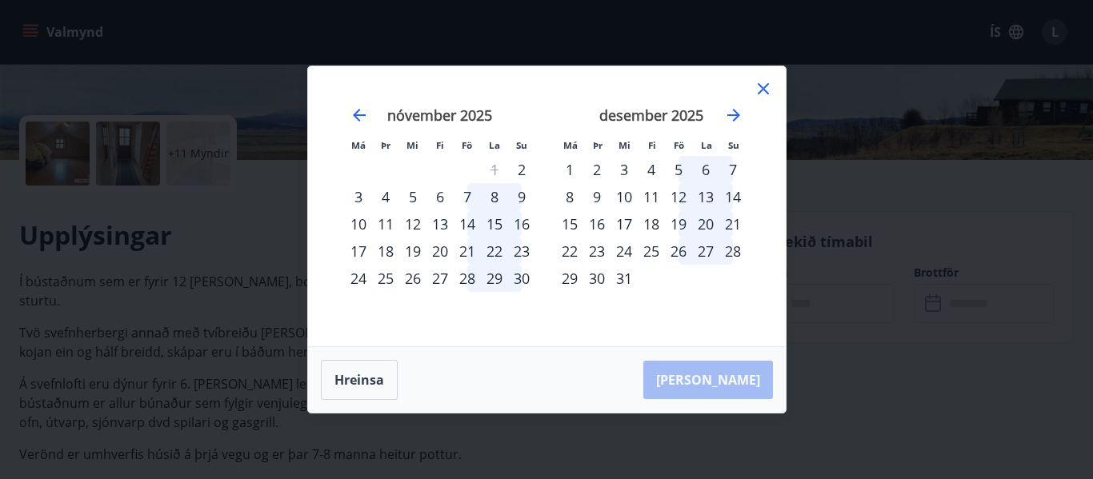
click at [619, 272] on div "31" at bounding box center [624, 278] width 27 height 27
click at [736, 396] on div "Hreinsa Taka Frá" at bounding box center [547, 380] width 478 height 66
click at [760, 89] on icon at bounding box center [763, 88] width 19 height 19
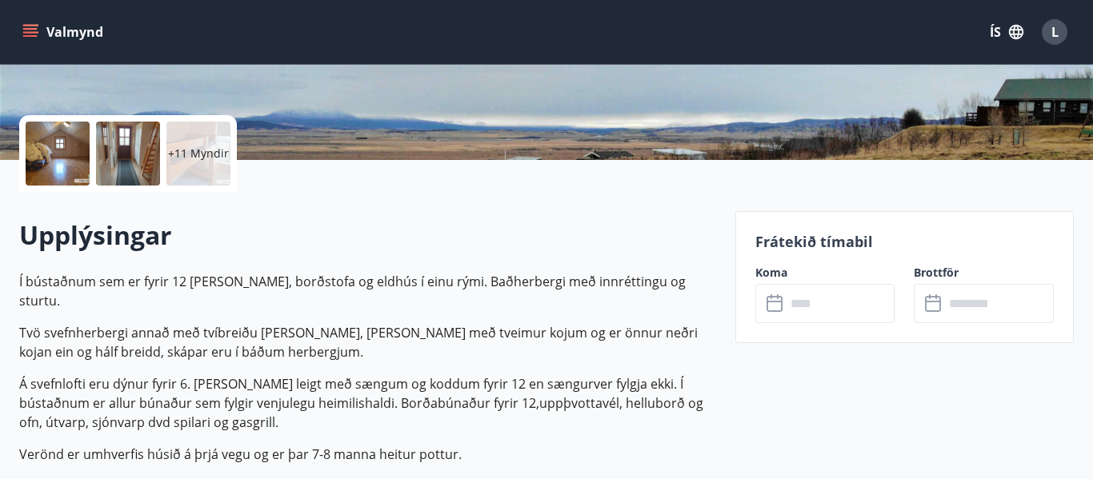
click at [540, 347] on p "Í bústaðnum sem er fyrir 12 er stofa, borðstofa og eldhús í einu rými. Baðherbe…" at bounding box center [367, 368] width 697 height 192
click at [773, 310] on icon at bounding box center [776, 304] width 19 height 19
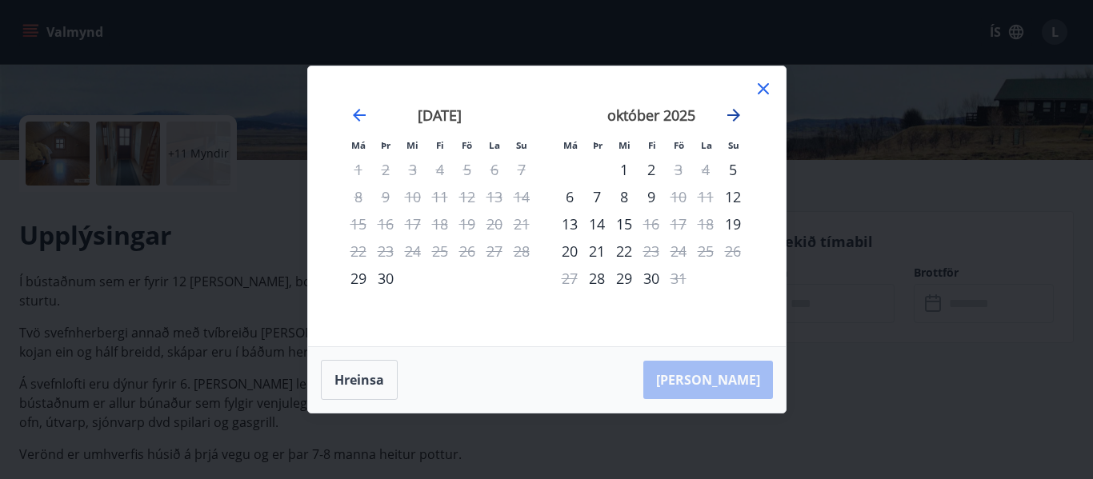
click at [732, 113] on icon "Move forward to switch to the next month." at bounding box center [733, 115] width 19 height 19
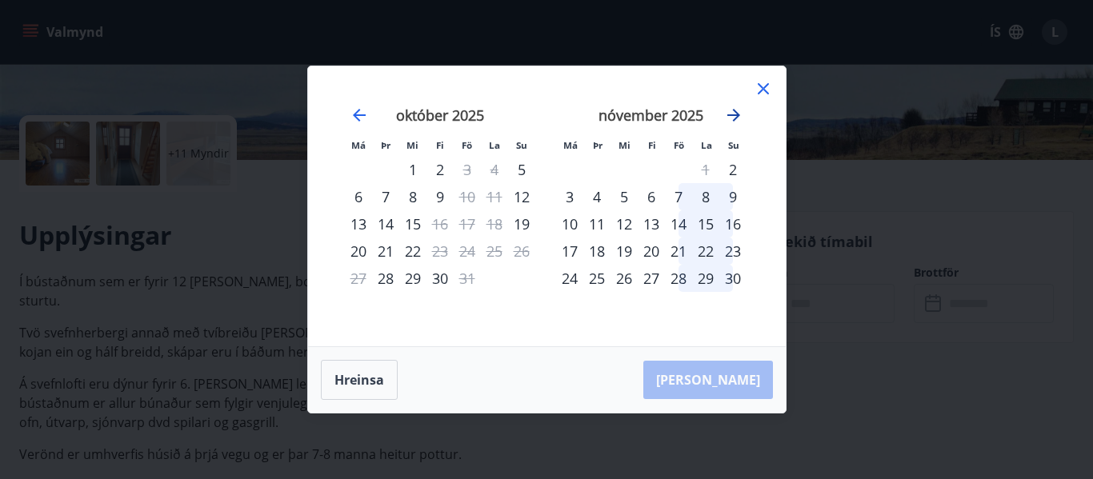
click at [732, 113] on icon "Move forward to switch to the next month." at bounding box center [733, 115] width 19 height 19
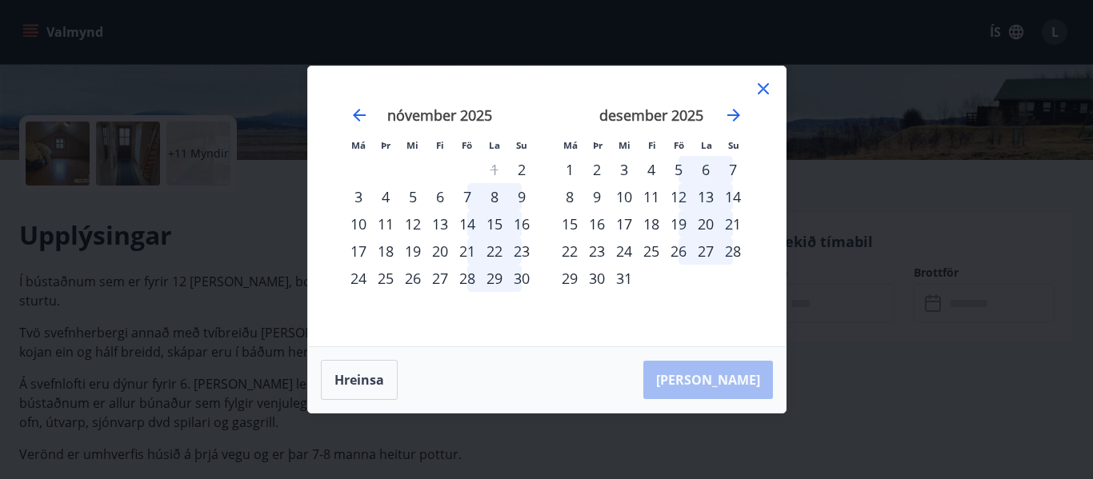
click at [620, 283] on div "31" at bounding box center [624, 278] width 27 height 27
click at [618, 284] on div "31" at bounding box center [624, 278] width 27 height 27
click at [572, 277] on div "29" at bounding box center [569, 278] width 27 height 27
click at [624, 222] on div "17" at bounding box center [624, 223] width 27 height 27
click at [598, 193] on div "9" at bounding box center [596, 196] width 27 height 27
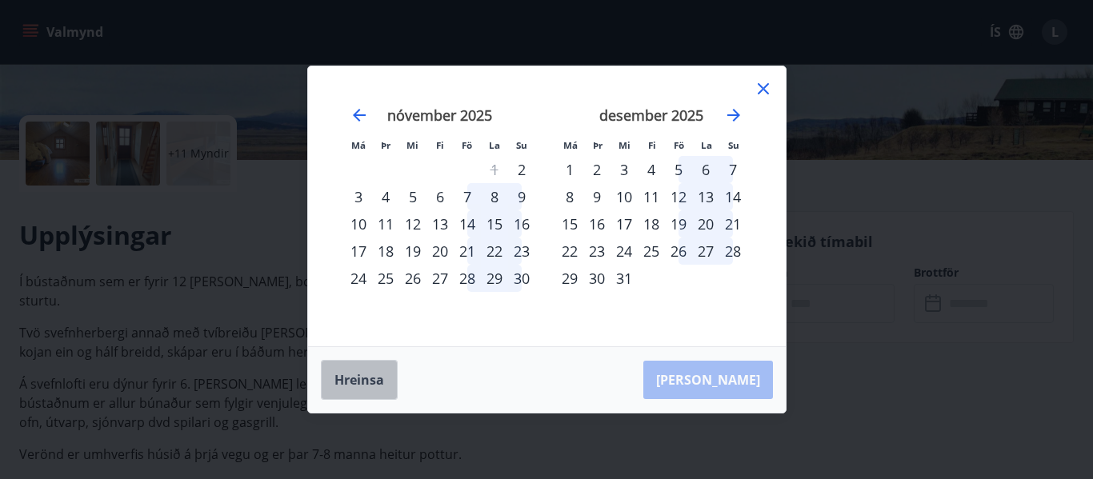
click at [367, 391] on button "Hreinsa" at bounding box center [359, 380] width 77 height 40
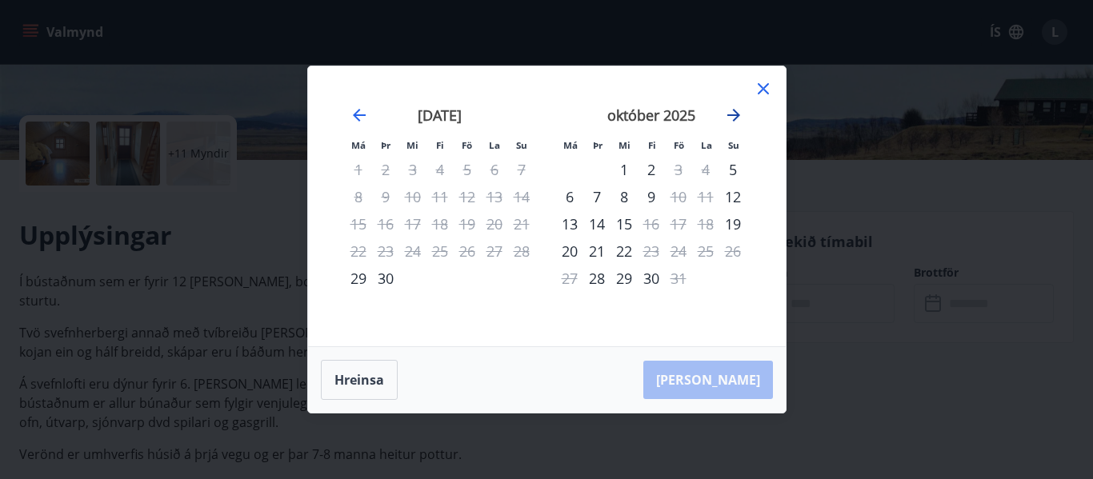
click at [731, 112] on icon "Move forward to switch to the next month." at bounding box center [733, 115] width 19 height 19
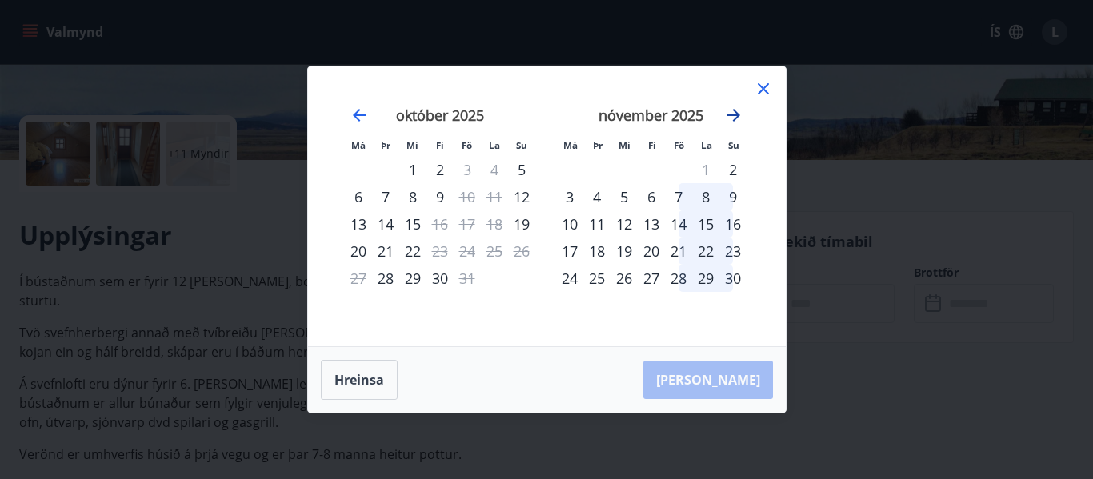
click at [731, 112] on icon "Move forward to switch to the next month." at bounding box center [733, 115] width 19 height 19
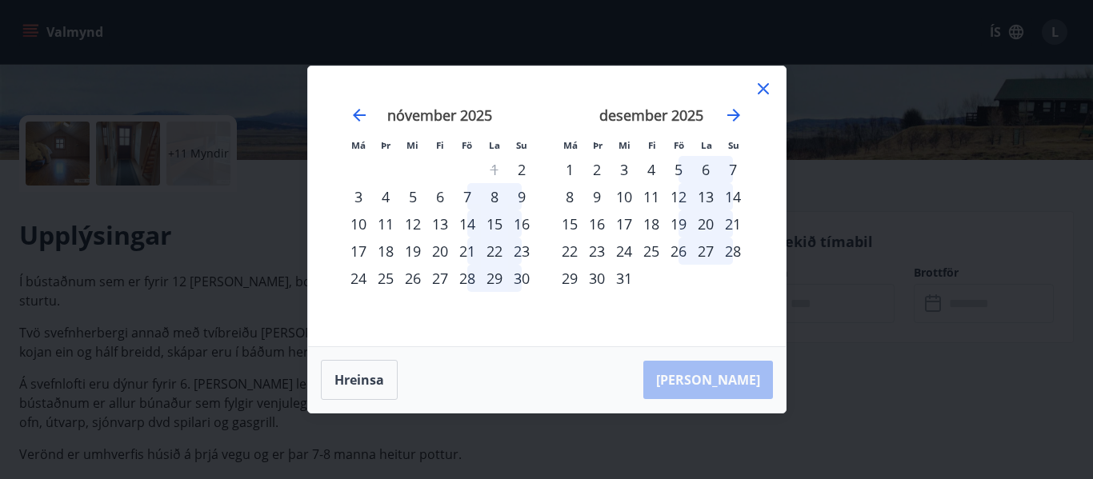
click at [623, 282] on div "31" at bounding box center [624, 278] width 27 height 27
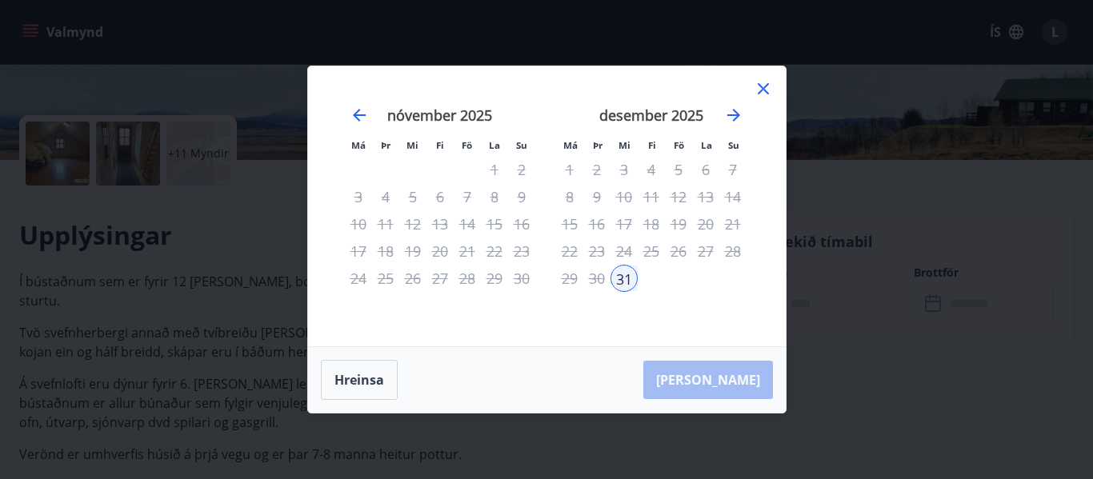
click at [740, 374] on div "Hreinsa Taka Frá" at bounding box center [547, 380] width 478 height 66
click at [730, 376] on div "Hreinsa Taka Frá" at bounding box center [547, 380] width 478 height 66
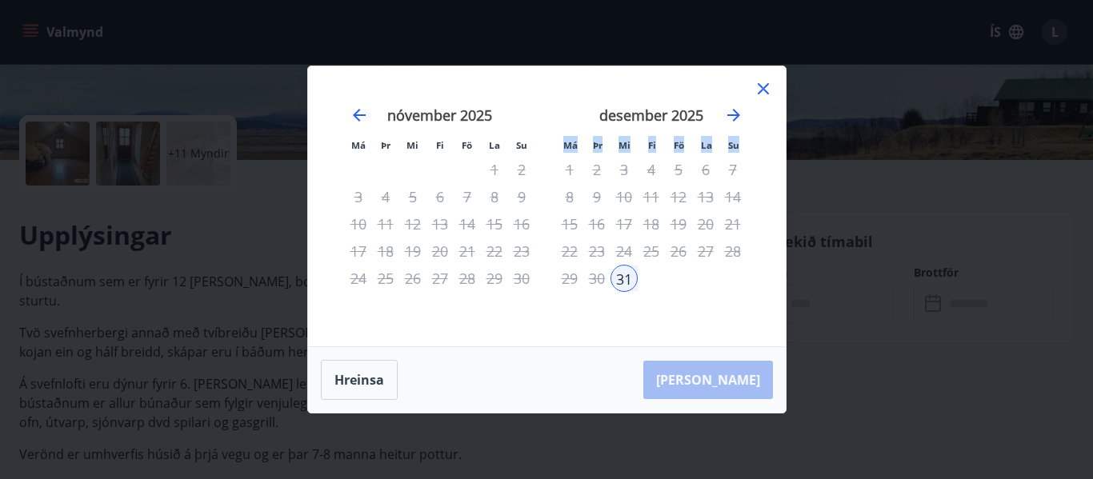
click at [730, 376] on div "Hreinsa Taka Frá" at bounding box center [547, 380] width 478 height 66
click at [734, 112] on icon "Move forward to switch to the next month." at bounding box center [733, 115] width 19 height 19
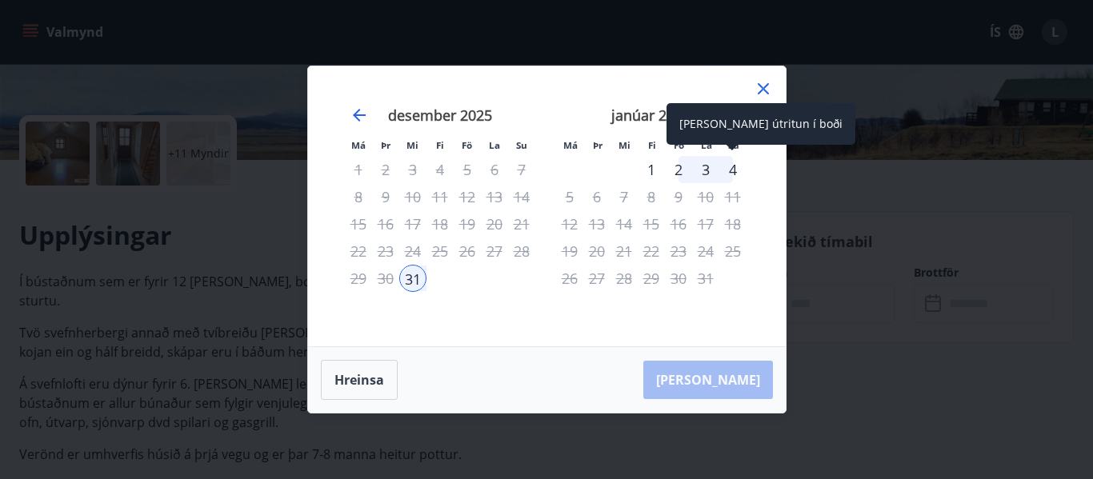
click at [736, 166] on div "4" at bounding box center [733, 169] width 27 height 27
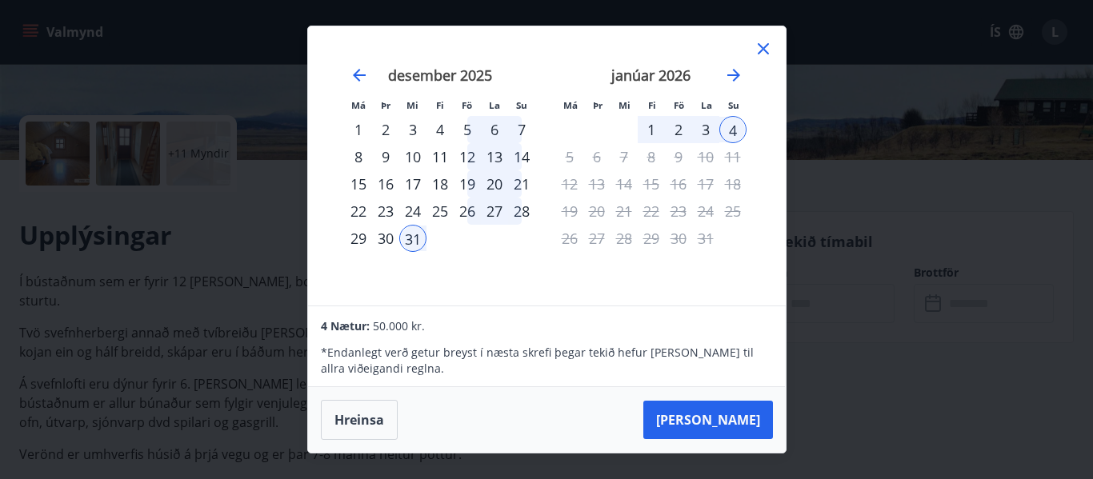
click at [761, 47] on icon at bounding box center [763, 48] width 11 height 11
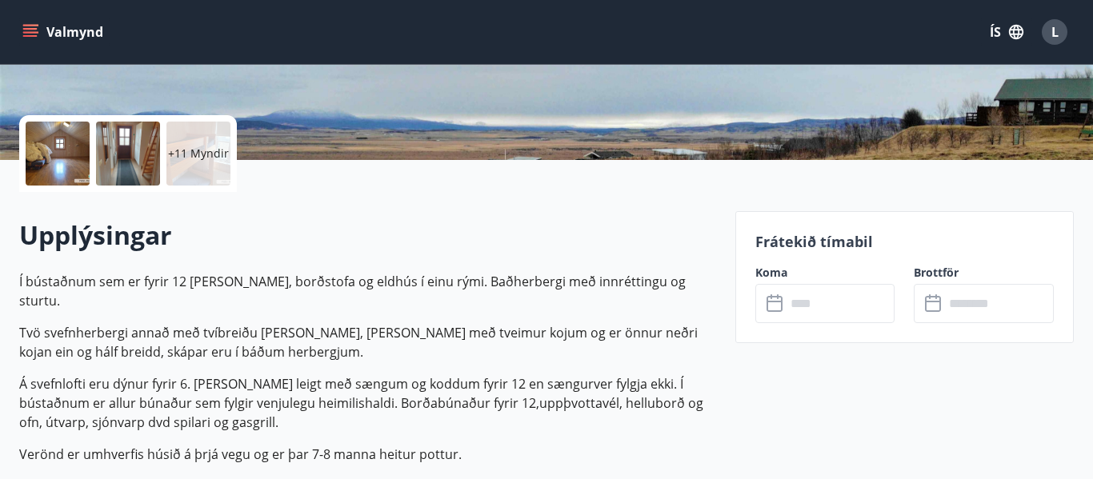
click at [390, 299] on p "Í bústaðnum sem er fyrir 12 er stofa, borðstofa og eldhús í einu rými. Baðherbe…" at bounding box center [367, 368] width 697 height 192
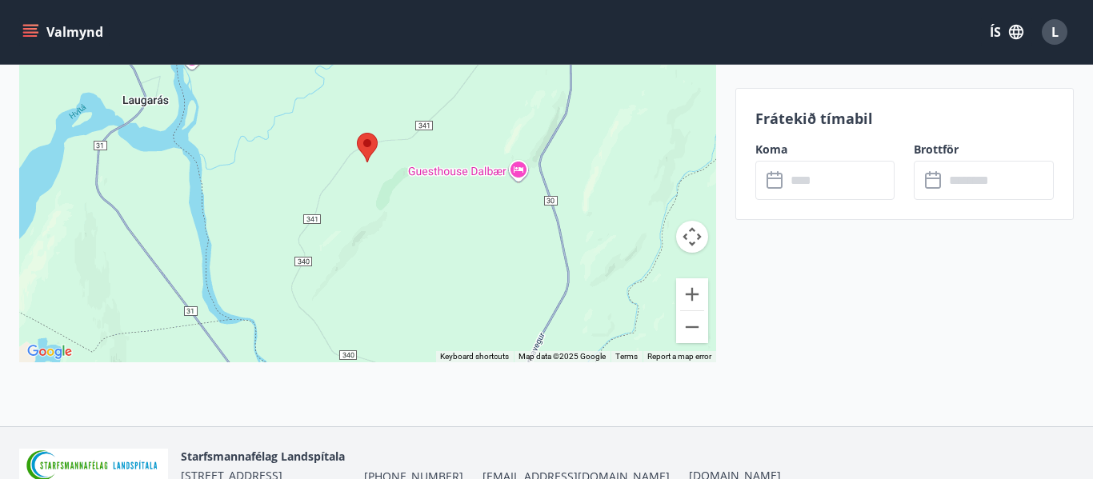
scroll to position [2753, 0]
